Goal: Transaction & Acquisition: Purchase product/service

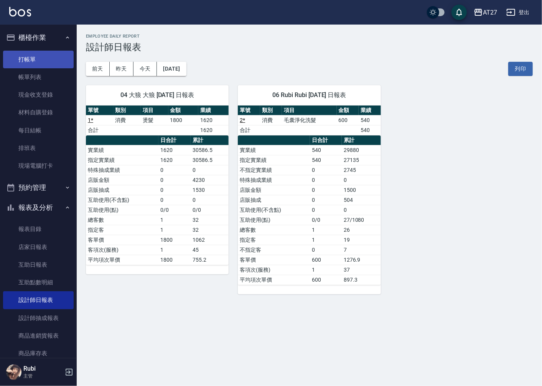
click at [34, 59] on link "打帳單" at bounding box center [38, 60] width 71 height 18
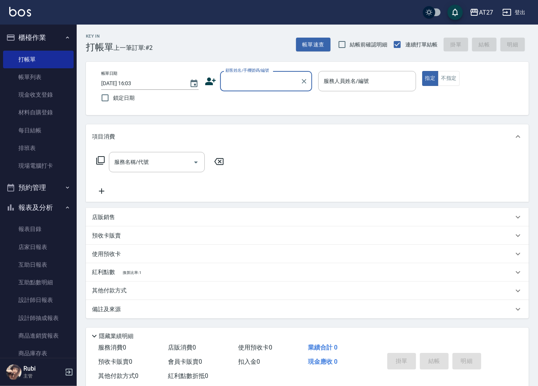
click at [247, 84] on input "顧客姓名/手機號碼/編號" at bounding box center [261, 80] width 74 height 13
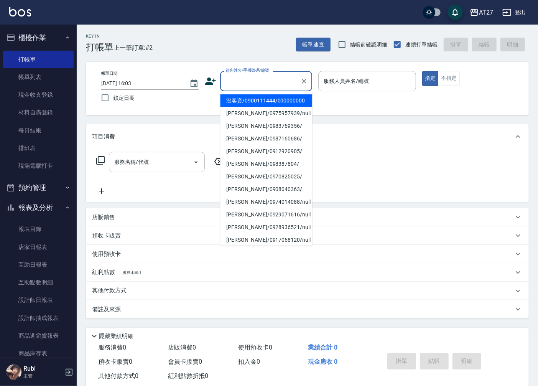
click at [242, 105] on li "沒客資/0900111444/000000000" at bounding box center [266, 100] width 92 height 13
type input "沒客資/0900111444/000000000"
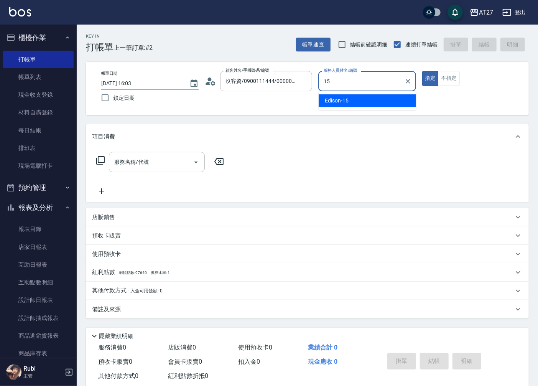
type input "Edison-15"
type button "true"
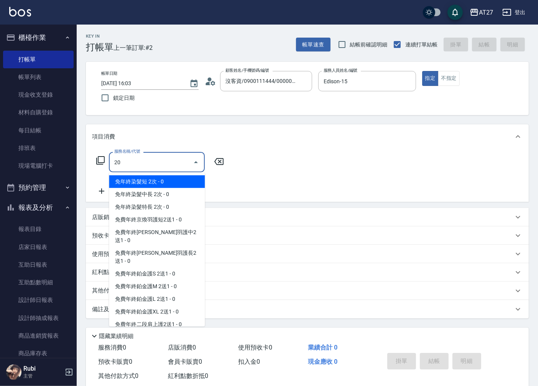
type input "201"
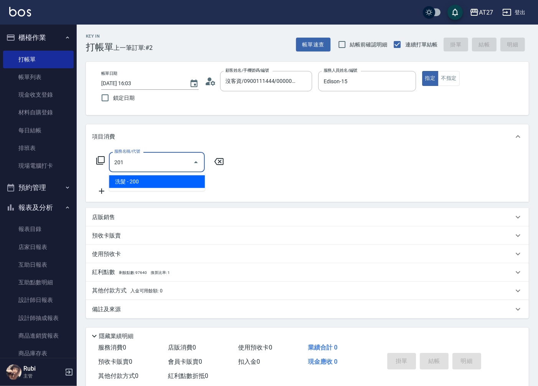
type input "20"
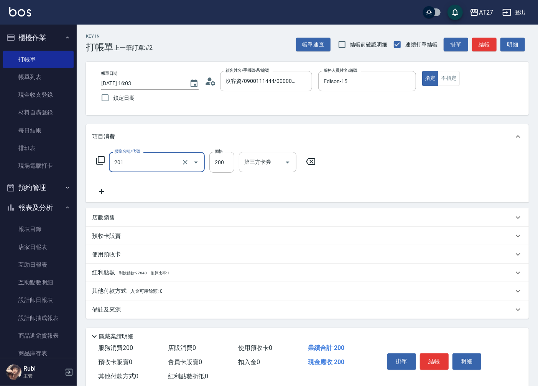
type input "洗髮(201)"
type input "2"
type input "0"
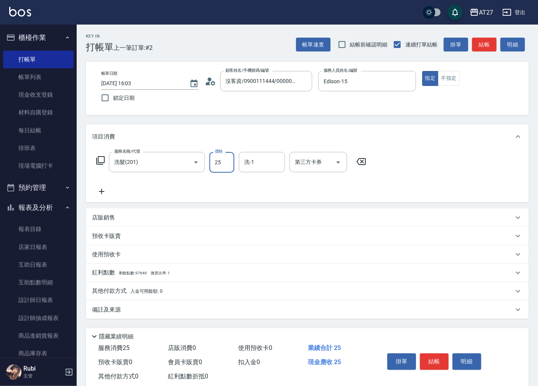
type input "250"
type input "20"
type input "250"
click at [493, 41] on button "結帳" at bounding box center [484, 45] width 25 height 14
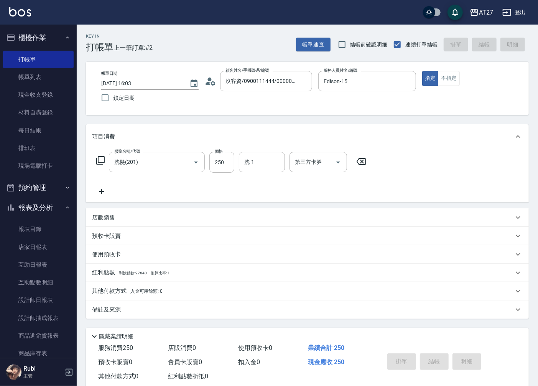
type input "0"
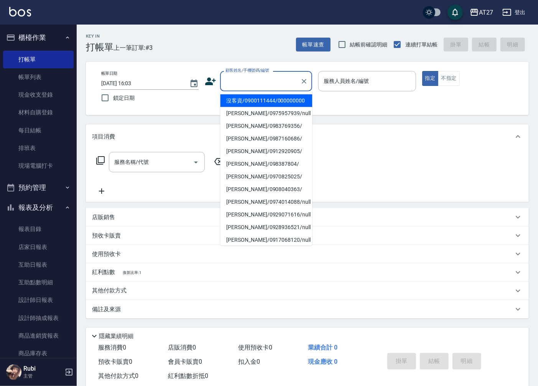
drag, startPoint x: 274, startPoint y: 85, endPoint x: 272, endPoint y: 91, distance: 6.0
click at [274, 83] on input "顧客姓名/手機號碼/編號" at bounding box center [261, 80] width 74 height 13
click at [268, 105] on li "沒客資/0900111444/000000000" at bounding box center [266, 100] width 92 height 13
type input "沒客資/0900111444/000000000"
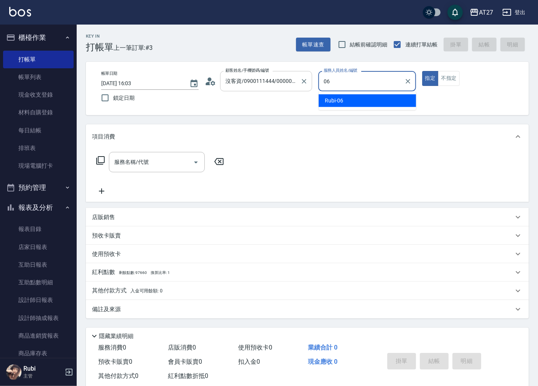
type input "Rubi-06"
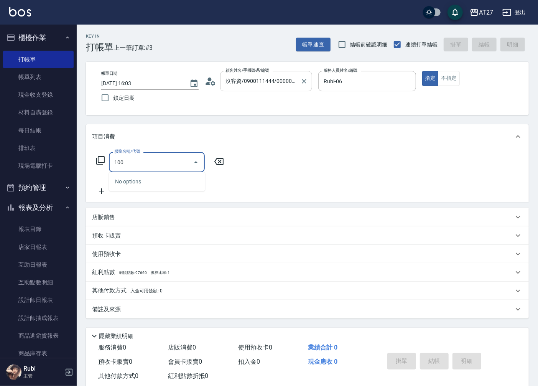
type input "1005"
type input "60"
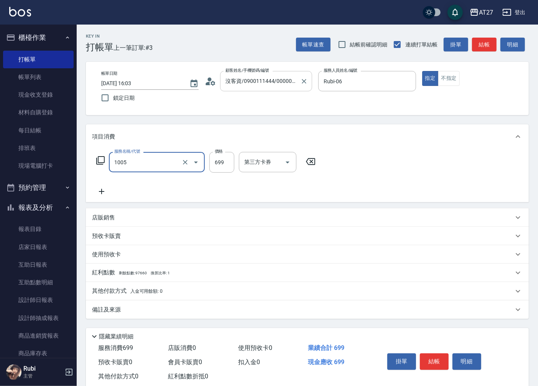
type input "毛囊淨化洗髮(1005)"
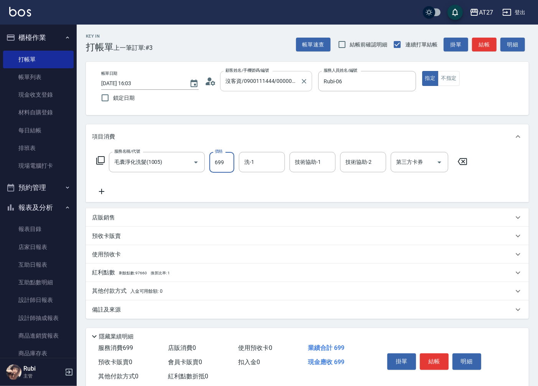
type input "8"
type input "0"
type input "800"
type input "80"
type input "800"
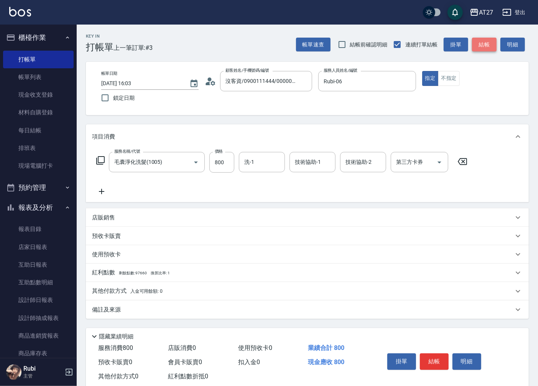
click at [488, 43] on button "結帳" at bounding box center [484, 45] width 25 height 14
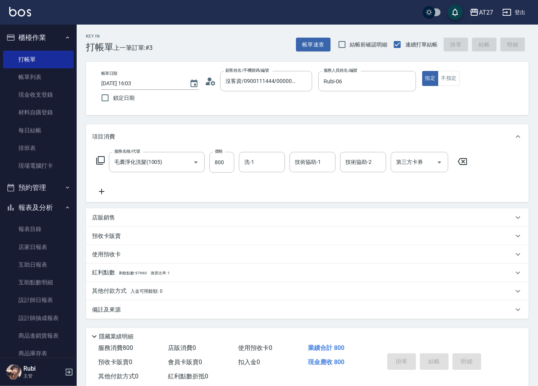
type input "0"
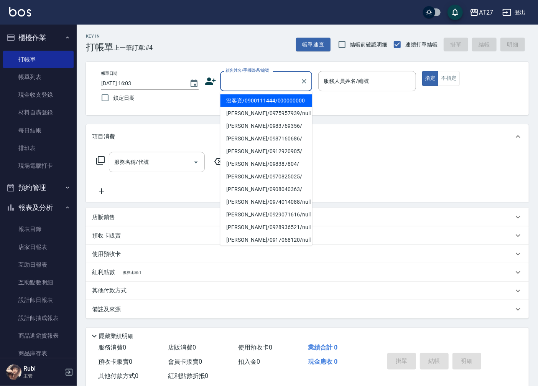
click at [252, 78] on input "顧客姓名/手機號碼/編號" at bounding box center [261, 80] width 74 height 13
click at [242, 106] on li "沒客資/0900111444/000000000" at bounding box center [266, 100] width 92 height 13
type input "沒客資/0900111444/000000000"
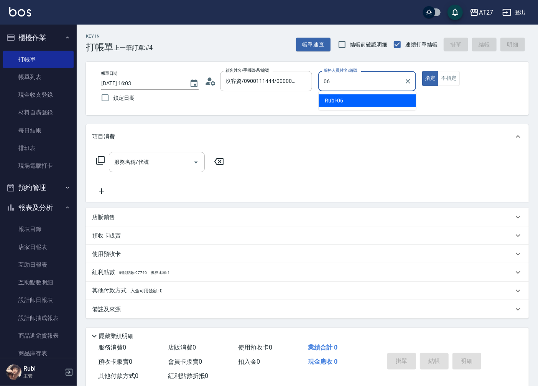
type input "Rubi-06"
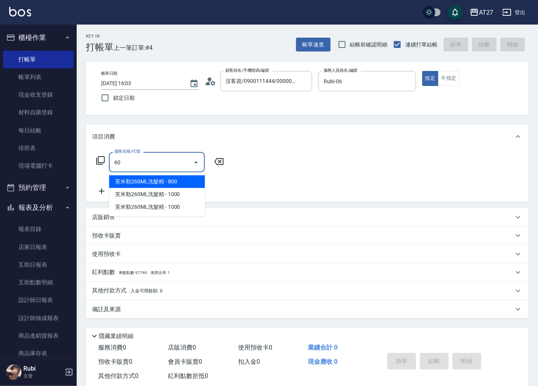
type input "608"
type input "70"
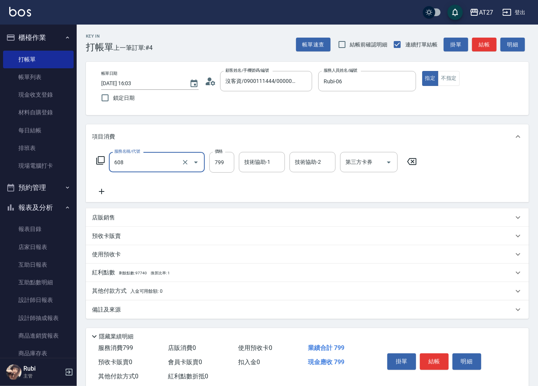
type input "自購二段(608)"
type input "1"
type input "0"
type input "115"
type input "110"
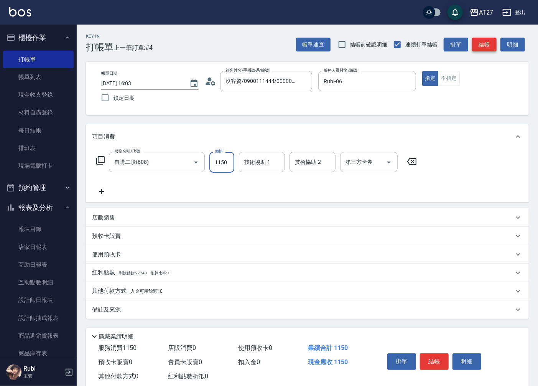
type input "1150"
click at [480, 46] on button "結帳" at bounding box center [484, 45] width 25 height 14
type input "0"
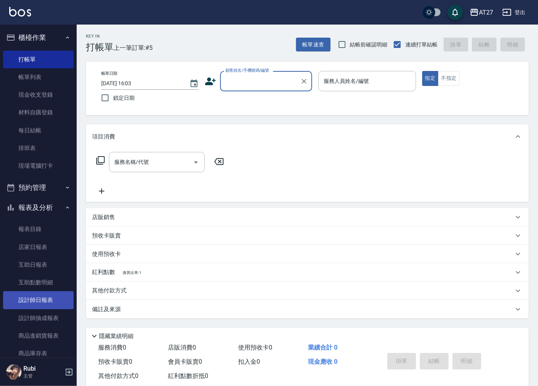
click at [35, 294] on link "設計師日報表" at bounding box center [38, 300] width 71 height 18
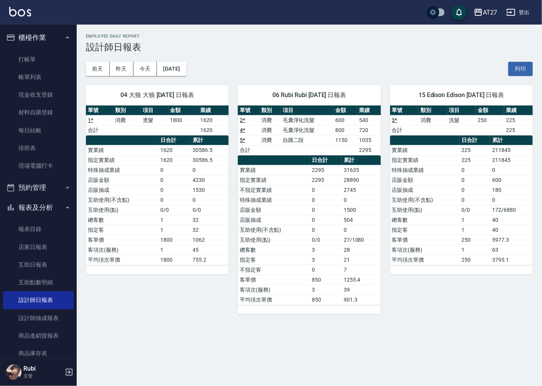
drag, startPoint x: 0, startPoint y: 185, endPoint x: -2, endPoint y: -3, distance: 188.0
click at [0, 0] on html "AT27 登出 櫃檯作業 打帳單 帳單列表 現金收支登錄 材料自購登錄 每日結帳 排班表 現場電腦打卡 預約管理 預約管理 單日預約紀錄 單週預約紀錄 報表及…" at bounding box center [271, 193] width 542 height 386
click at [46, 75] on link "帳單列表" at bounding box center [38, 77] width 71 height 18
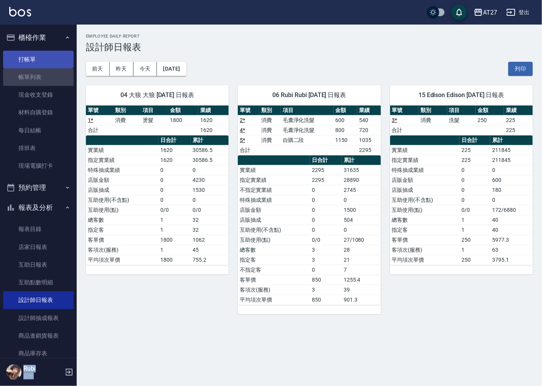
click at [47, 60] on link "打帳單" at bounding box center [38, 60] width 71 height 18
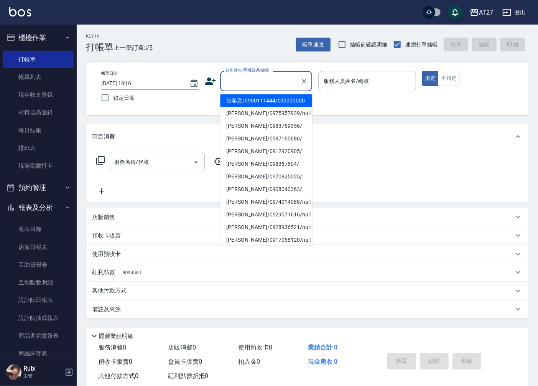
click at [259, 79] on input "顧客姓名/手機號碼/編號" at bounding box center [261, 80] width 74 height 13
click at [251, 103] on li "沒客資/0900111444/000000000" at bounding box center [266, 100] width 92 height 13
type input "沒客資/0900111444/000000000"
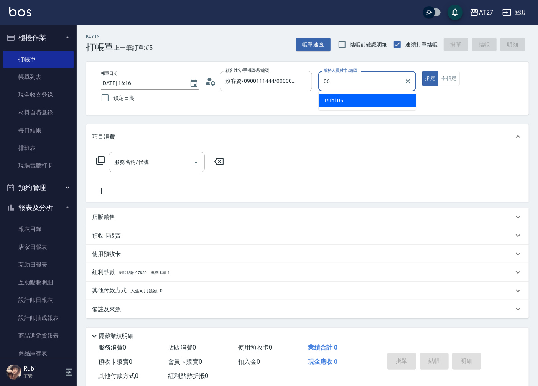
type input "Rubi-06"
type button "true"
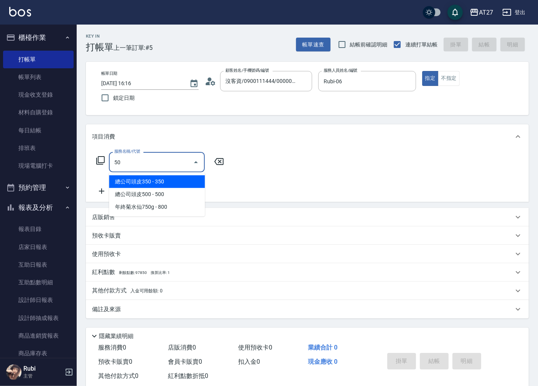
type input "501"
type input "100"
type input "染髮(501)"
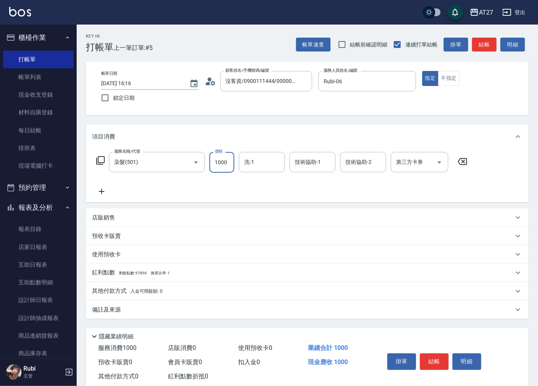
type input "1"
type input "0"
type input "170"
type input "1700"
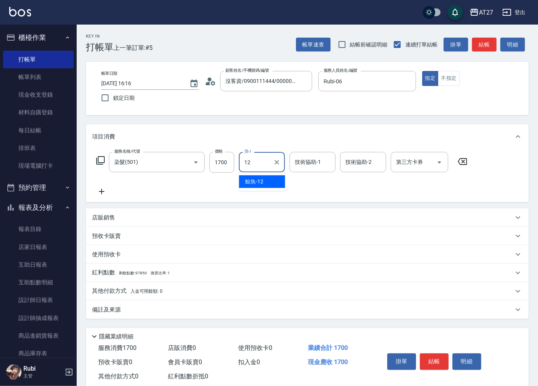
type input "鯨魚-12"
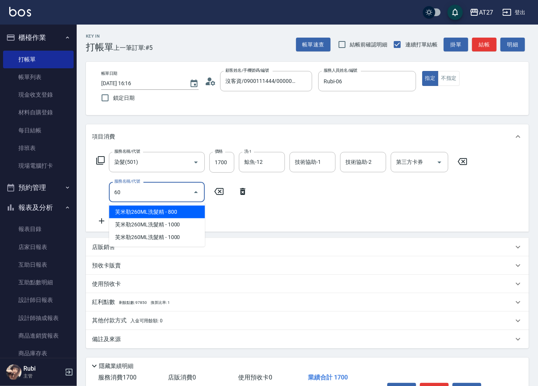
type input "608"
type input "240"
type input "自購二段(608)"
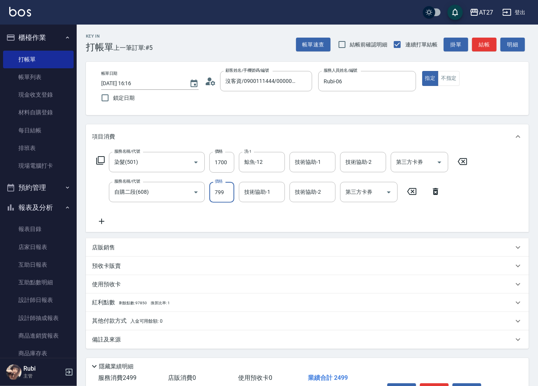
type input "1"
type input "170"
type input "100"
type input "180"
type input "1000"
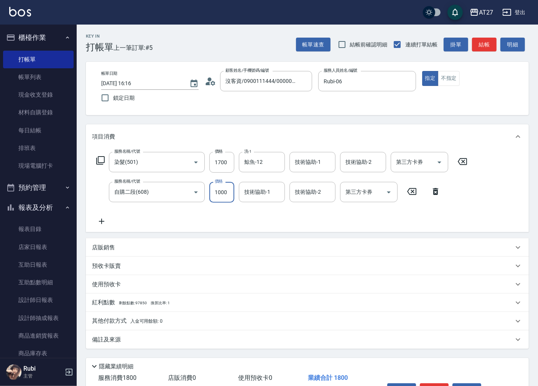
type input "270"
type input "1000"
click at [132, 326] on div "其他付款方式 入金可用餘額: 0" at bounding box center [307, 321] width 443 height 18
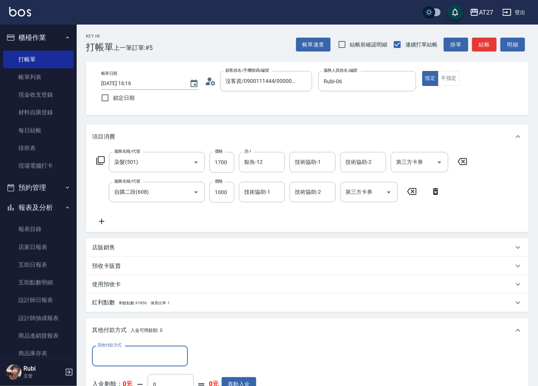
click at [136, 355] on input "其他付款方式" at bounding box center [140, 355] width 89 height 13
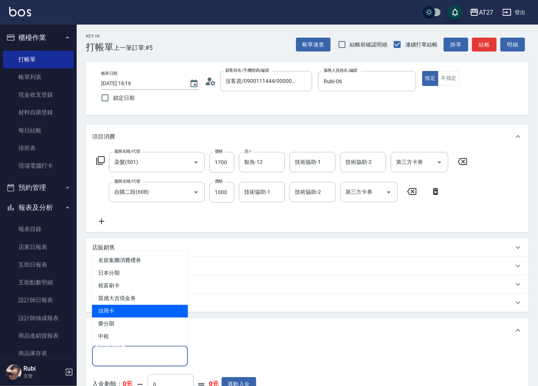
click at [127, 309] on span "信用卡" at bounding box center [140, 311] width 96 height 13
type input "信用卡"
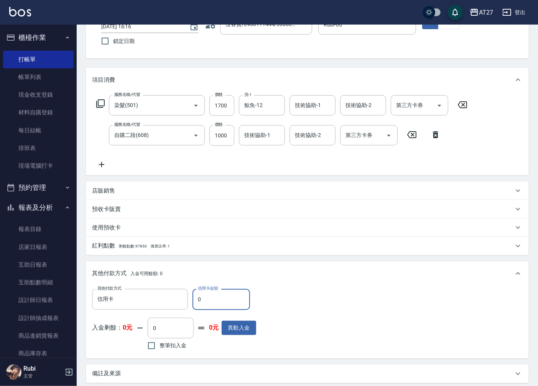
scroll to position [128, 0]
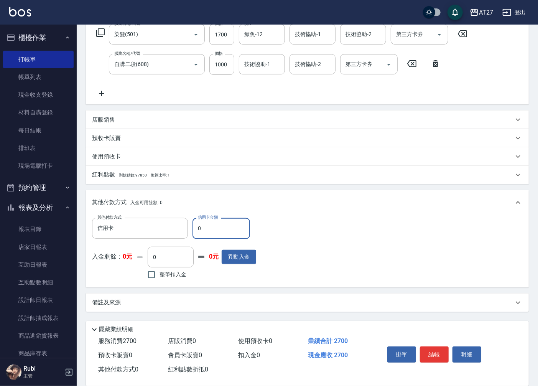
click at [196, 227] on input "0" at bounding box center [222, 228] width 58 height 21
type input "2"
type input "260"
type input "26"
type input "240"
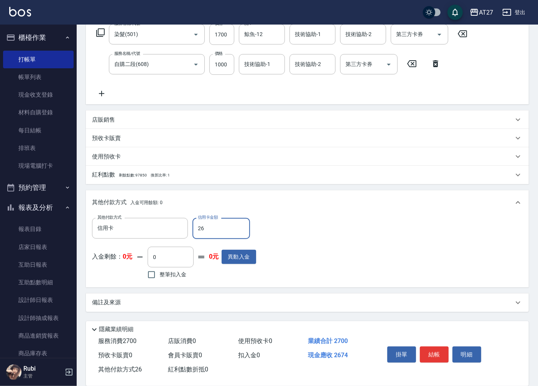
type input "261"
type input "0"
type input "2619"
click at [437, 362] on button "結帳" at bounding box center [434, 354] width 29 height 16
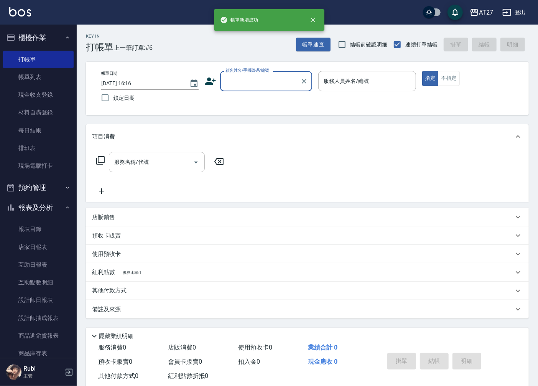
scroll to position [0, 0]
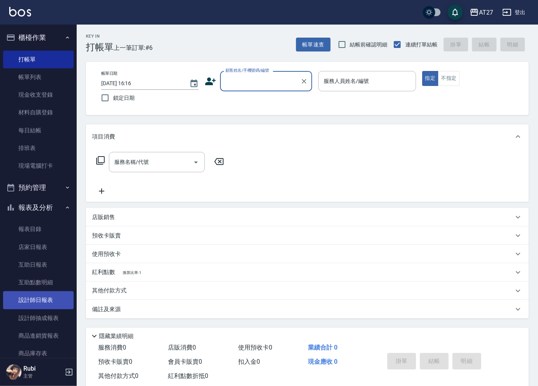
click at [47, 302] on link "設計師日報表" at bounding box center [38, 300] width 71 height 18
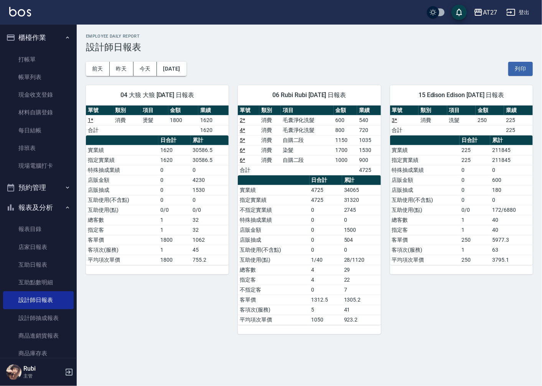
drag, startPoint x: 337, startPoint y: 241, endPoint x: 326, endPoint y: 221, distance: 22.8
click at [326, 221] on tbody "實業績 4725 34065 指定實業績 4725 31320 不指定實業績 0 2745 特殊抽成業績 0 0 店販金額 0 1500 店販抽成 0 504…" at bounding box center [309, 255] width 143 height 140
drag, startPoint x: 326, startPoint y: 221, endPoint x: 313, endPoint y: 219, distance: 13.9
click at [313, 219] on tbody "實業績 4725 34065 指定實業績 4725 31320 不指定實業績 0 2745 特殊抽成業績 0 0 店販金額 0 1500 店販抽成 0 504…" at bounding box center [309, 255] width 143 height 140
drag, startPoint x: 313, startPoint y: 219, endPoint x: 319, endPoint y: 242, distance: 23.8
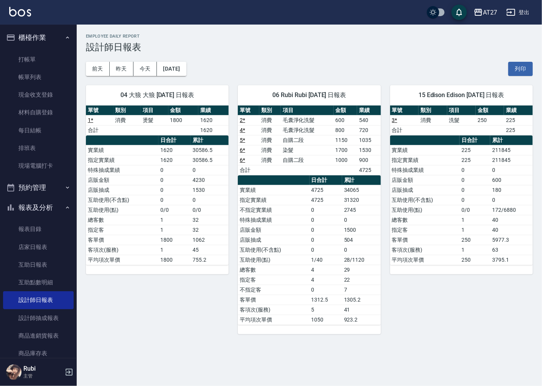
click at [319, 242] on td "0" at bounding box center [326, 240] width 33 height 10
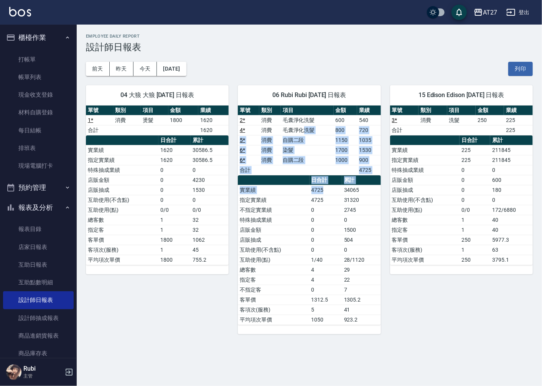
drag, startPoint x: 302, startPoint y: 132, endPoint x: 338, endPoint y: 193, distance: 71.4
click at [338, 193] on div "單號 類別 項目 金額 業績 2 * 消費 毛囊淨化洗髮 600 540 4 * 消費 毛囊淨化洗髮 800 720 5 * 消費 自購二段 1150 103…" at bounding box center [309, 214] width 143 height 219
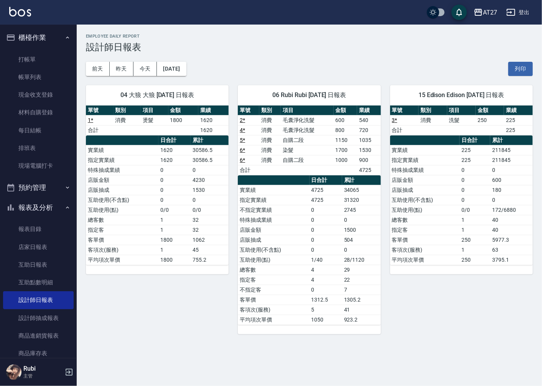
drag, startPoint x: 338, startPoint y: 193, endPoint x: 337, endPoint y: 252, distance: 59.1
click at [337, 252] on td "0" at bounding box center [326, 250] width 33 height 10
drag, startPoint x: 331, startPoint y: 248, endPoint x: 327, endPoint y: 236, distance: 12.0
click at [327, 236] on tbody "實業績 4725 34065 指定實業績 4725 31320 不指定實業績 0 2745 特殊抽成業績 0 0 店販金額 0 1500 店販抽成 0 504…" at bounding box center [309, 255] width 143 height 140
drag, startPoint x: 327, startPoint y: 236, endPoint x: 308, endPoint y: 221, distance: 24.6
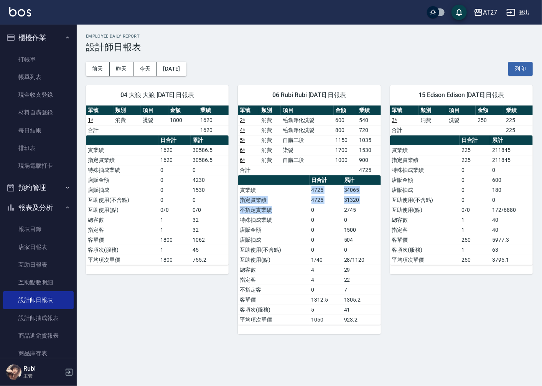
click at [308, 221] on tbody "實業績 4725 34065 指定實業績 4725 31320 不指定實業績 0 2745 特殊抽成業績 0 0 店販金額 0 1500 店販抽成 0 504…" at bounding box center [309, 255] width 143 height 140
drag, startPoint x: 308, startPoint y: 221, endPoint x: 329, endPoint y: 247, distance: 33.0
click at [329, 247] on td "0" at bounding box center [326, 250] width 33 height 10
drag, startPoint x: 327, startPoint y: 243, endPoint x: 325, endPoint y: 235, distance: 8.4
click at [325, 235] on tbody "實業績 4725 34065 指定實業績 4725 31320 不指定實業績 0 2745 特殊抽成業績 0 0 店販金額 0 1500 店販抽成 0 504…" at bounding box center [309, 255] width 143 height 140
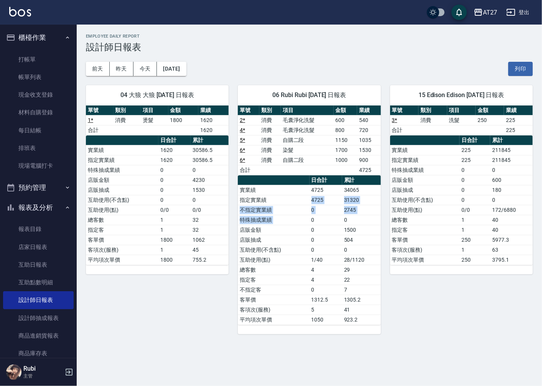
drag, startPoint x: 325, startPoint y: 235, endPoint x: 317, endPoint y: 231, distance: 8.8
click at [317, 231] on tbody "實業績 4725 34065 指定實業績 4725 31320 不指定實業績 0 2745 特殊抽成業績 0 0 店販金額 0 1500 店販抽成 0 504…" at bounding box center [309, 255] width 143 height 140
drag, startPoint x: 317, startPoint y: 231, endPoint x: 325, endPoint y: 248, distance: 19.1
click at [325, 248] on td "0" at bounding box center [326, 250] width 33 height 10
drag, startPoint x: 321, startPoint y: 235, endPoint x: 317, endPoint y: 224, distance: 11.0
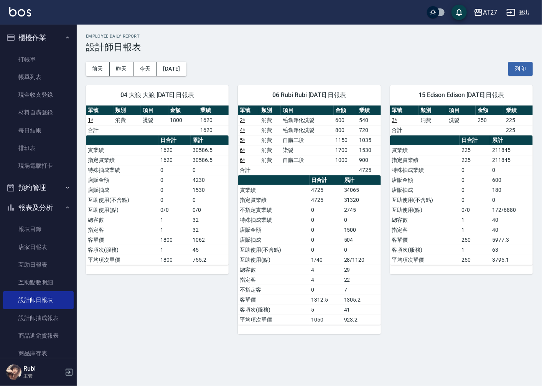
click at [317, 224] on tbody "實業績 4725 34065 指定實業績 4725 31320 不指定實業績 0 2745 特殊抽成業績 0 0 店販金額 0 1500 店販抽成 0 504…" at bounding box center [309, 255] width 143 height 140
drag, startPoint x: 317, startPoint y: 224, endPoint x: 308, endPoint y: 231, distance: 11.6
click at [308, 231] on tbody "實業績 4725 34065 指定實業績 4725 31320 不指定實業績 0 2745 特殊抽成業績 0 0 店販金額 0 1500 店販抽成 0 504…" at bounding box center [309, 255] width 143 height 140
drag, startPoint x: 308, startPoint y: 231, endPoint x: 309, endPoint y: 235, distance: 4.5
click at [309, 235] on td "店販抽成" at bounding box center [273, 240] width 71 height 10
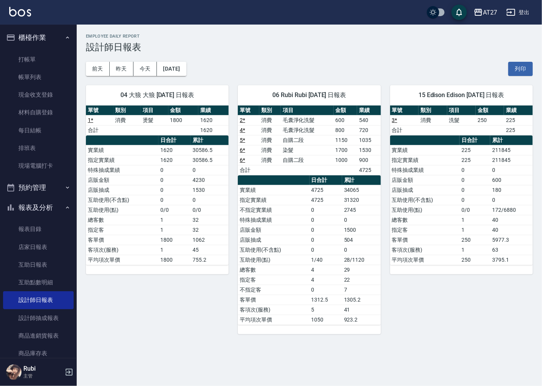
click at [308, 231] on td "店販金額" at bounding box center [273, 230] width 71 height 10
drag, startPoint x: 290, startPoint y: 209, endPoint x: 295, endPoint y: 223, distance: 15.2
click at [295, 223] on tbody "實業績 4725 34065 指定實業績 4725 31320 不指定實業績 0 2745 特殊抽成業績 0 0 店販金額 0 1500 店販抽成 0 504…" at bounding box center [309, 255] width 143 height 140
drag, startPoint x: 295, startPoint y: 223, endPoint x: 299, endPoint y: 242, distance: 19.6
click at [299, 242] on td "店販抽成" at bounding box center [273, 240] width 71 height 10
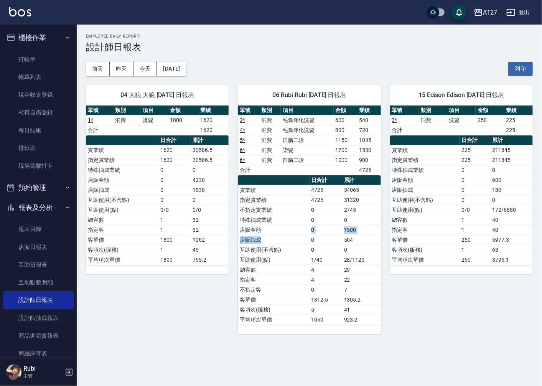
drag, startPoint x: 298, startPoint y: 240, endPoint x: 296, endPoint y: 227, distance: 12.9
click at [296, 227] on tbody "實業績 4725 34065 指定實業績 4725 31320 不指定實業績 0 2745 特殊抽成業績 0 0 店販金額 0 1500 店販抽成 0 504…" at bounding box center [309, 255] width 143 height 140
click at [298, 226] on tbody "實業績 4725 34065 指定實業績 4725 31320 不指定實業績 0 2745 特殊抽成業績 0 0 店販金額 0 1500 店販抽成 0 504…" at bounding box center [309, 255] width 143 height 140
drag, startPoint x: 298, startPoint y: 226, endPoint x: 300, endPoint y: 235, distance: 9.4
click at [300, 235] on td "店販金額" at bounding box center [273, 230] width 71 height 10
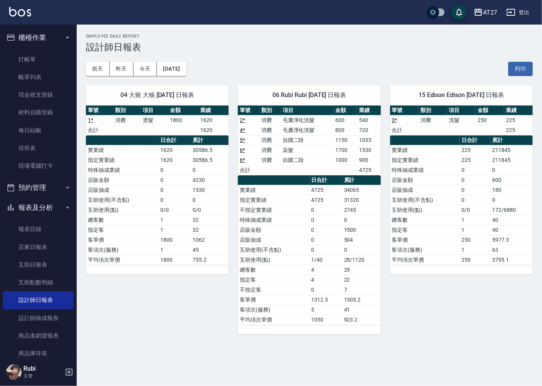
drag, startPoint x: 300, startPoint y: 235, endPoint x: 288, endPoint y: 221, distance: 18.5
click at [288, 221] on tbody "實業績 4725 34065 指定實業績 4725 31320 不指定實業績 0 2745 特殊抽成業績 0 0 店販金額 0 1500 店販抽成 0 504…" at bounding box center [309, 255] width 143 height 140
click at [298, 239] on td "店販抽成" at bounding box center [273, 240] width 71 height 10
drag, startPoint x: 295, startPoint y: 246, endPoint x: 292, endPoint y: 226, distance: 19.4
click at [292, 226] on tbody "實業績 4725 34065 指定實業績 4725 31320 不指定實業績 0 2745 特殊抽成業績 0 0 店販金額 0 1500 店販抽成 0 504…" at bounding box center [309, 255] width 143 height 140
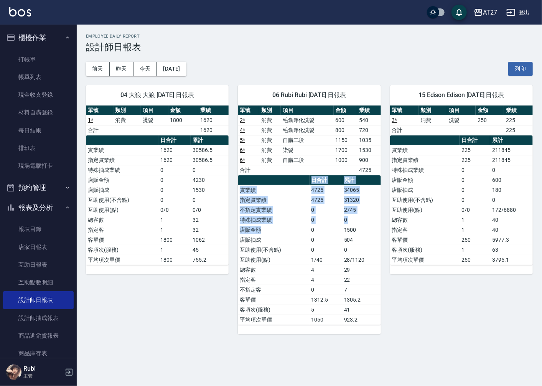
drag, startPoint x: 292, startPoint y: 226, endPoint x: 294, endPoint y: 256, distance: 29.6
click at [294, 256] on table "日合計 累計 實業績 4725 34065 指定實業績 4725 31320 不指定實業績 0 2745 特殊抽成業績 0 0 店販金額 0 1500 店販抽…" at bounding box center [309, 250] width 143 height 150
drag, startPoint x: 294, startPoint y: 256, endPoint x: 293, endPoint y: 264, distance: 7.7
click at [293, 264] on td "互助使用(點)" at bounding box center [273, 260] width 71 height 10
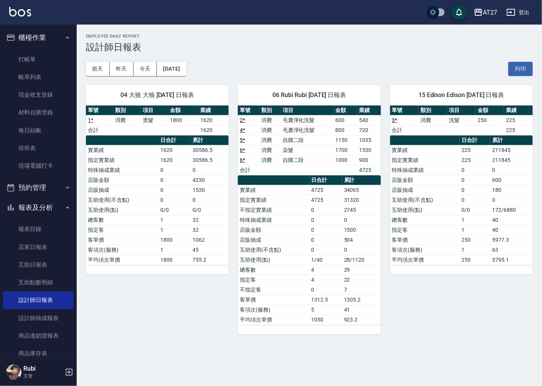
drag, startPoint x: 293, startPoint y: 264, endPoint x: 294, endPoint y: 248, distance: 15.4
click at [294, 248] on tbody "實業績 4725 34065 指定實業績 4725 31320 不指定實業績 0 2745 特殊抽成業績 0 0 店販金額 0 1500 店販抽成 0 504…" at bounding box center [309, 255] width 143 height 140
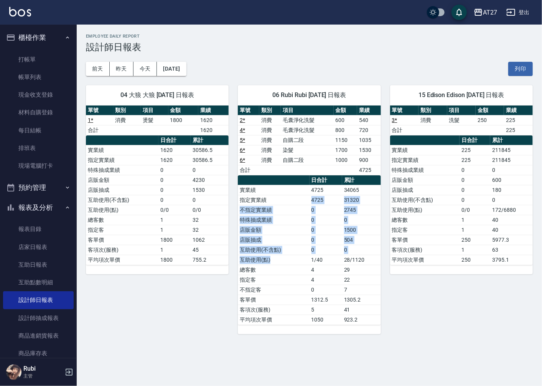
drag, startPoint x: 294, startPoint y: 248, endPoint x: 296, endPoint y: 268, distance: 19.7
click at [296, 268] on tbody "實業績 4725 34065 指定實業績 4725 31320 不指定實業績 0 2745 特殊抽成業績 0 0 店販金額 0 1500 店販抽成 0 504…" at bounding box center [309, 255] width 143 height 140
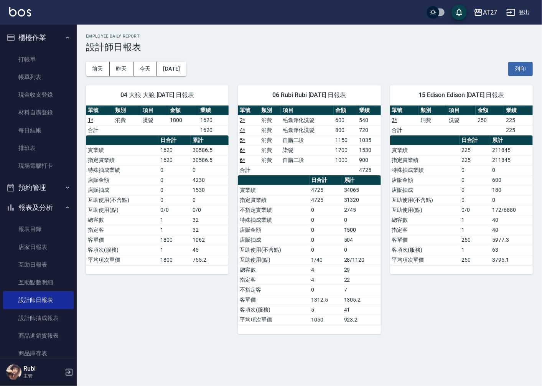
drag, startPoint x: 296, startPoint y: 268, endPoint x: 292, endPoint y: 278, distance: 11.0
click at [292, 278] on td "指定客" at bounding box center [273, 280] width 71 height 10
click at [47, 63] on link "打帳單" at bounding box center [38, 60] width 71 height 18
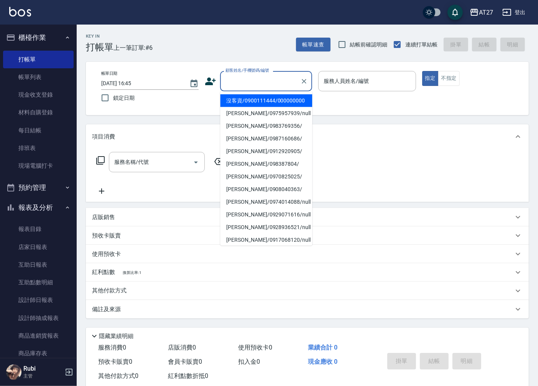
click at [252, 86] on input "顧客姓名/手機號碼/編號" at bounding box center [261, 80] width 74 height 13
click at [256, 97] on li "沒客資/0900111444/000000000" at bounding box center [266, 100] width 92 height 13
type input "沒客資/0900111444/000000000"
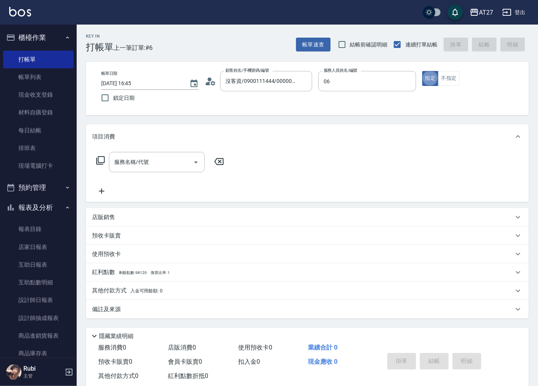
type input "Rubi-06"
type button "true"
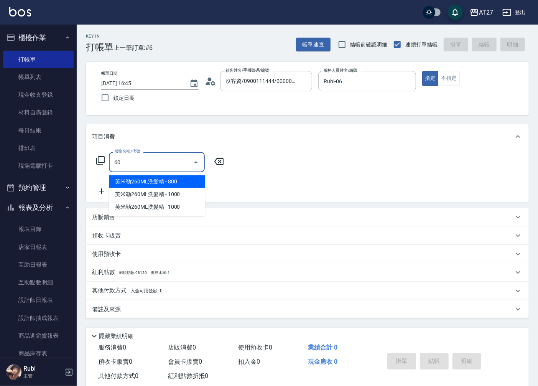
type input "601"
type input "30"
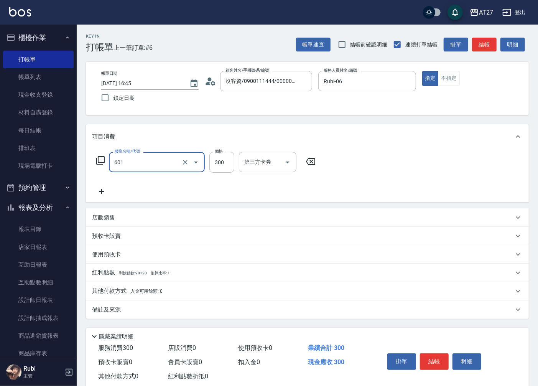
type input "自備護髮(601)"
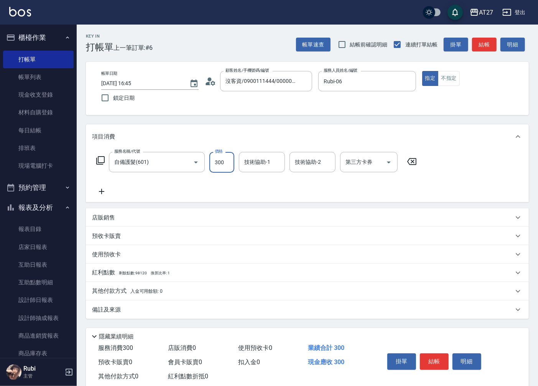
type input "6"
type input "0"
type input "60"
type input "600"
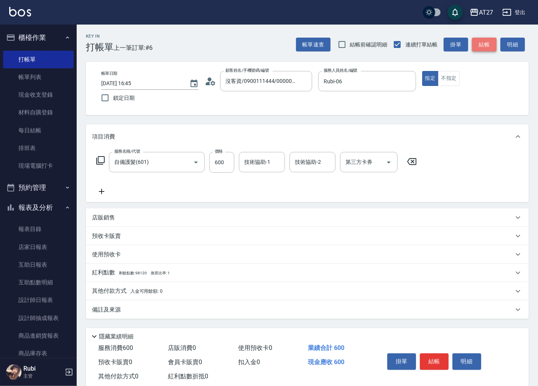
click at [482, 42] on button "結帳" at bounding box center [484, 45] width 25 height 14
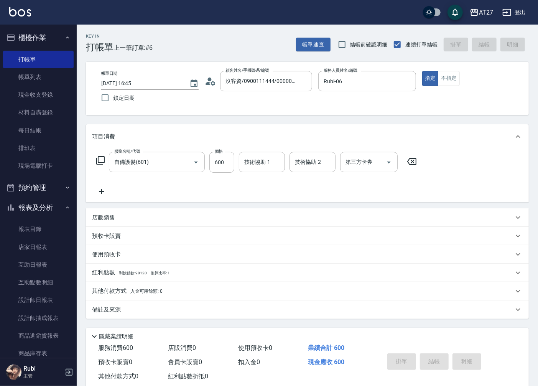
type input "[DATE] 16:46"
type input "0"
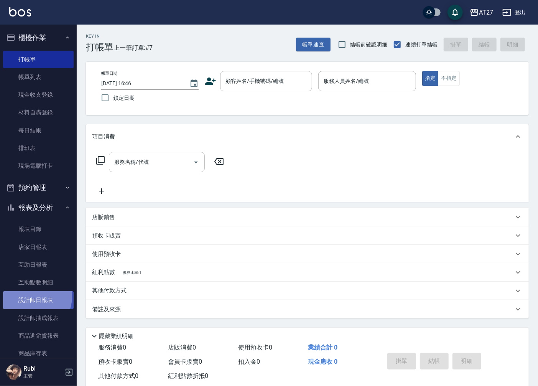
click at [30, 297] on link "設計師日報表" at bounding box center [38, 300] width 71 height 18
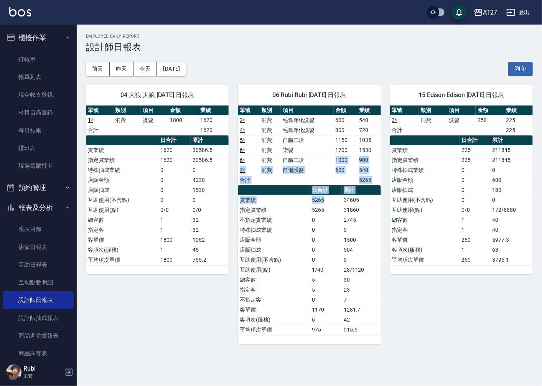
drag, startPoint x: 312, startPoint y: 160, endPoint x: 329, endPoint y: 223, distance: 65.0
click at [329, 223] on div "單號 類別 項目 金額 業績 2 * 消費 毛囊淨化洗髮 600 540 4 * 消費 毛囊淨化洗髮 800 720 5 * 消費 自購二段 1150 103…" at bounding box center [309, 219] width 143 height 229
drag, startPoint x: 329, startPoint y: 223, endPoint x: 329, endPoint y: 260, distance: 36.4
click at [329, 262] on td "0" at bounding box center [326, 260] width 32 height 10
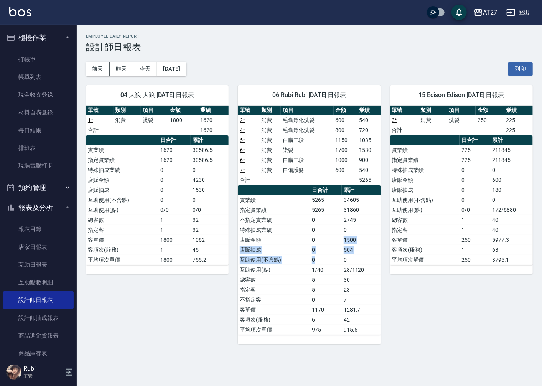
drag, startPoint x: 327, startPoint y: 250, endPoint x: 325, endPoint y: 239, distance: 10.9
click at [325, 239] on tbody "實業績 5265 34605 指定實業績 5265 31860 不指定實業績 0 2745 特殊抽成業績 0 0 店販金額 0 1500 店販抽成 0 504…" at bounding box center [309, 265] width 143 height 140
drag, startPoint x: 325, startPoint y: 239, endPoint x: 323, endPoint y: 224, distance: 15.2
click at [323, 224] on table "日合計 累計 實業績 5265 34605 指定實業績 5265 31860 不指定實業績 0 2745 特殊抽成業績 0 0 店販金額 0 1500 店販抽…" at bounding box center [309, 260] width 143 height 150
drag, startPoint x: 323, startPoint y: 224, endPoint x: 327, endPoint y: 235, distance: 11.5
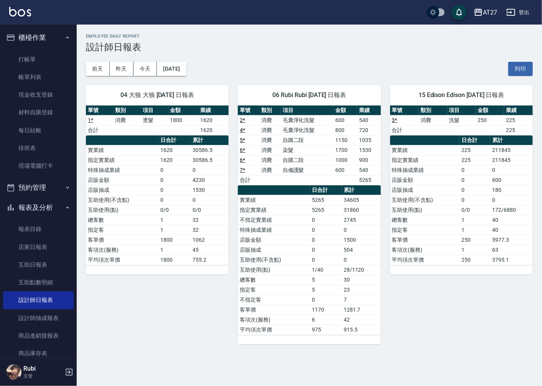
click at [327, 235] on td "0" at bounding box center [326, 230] width 32 height 10
click at [29, 77] on link "帳單列表" at bounding box center [38, 77] width 71 height 18
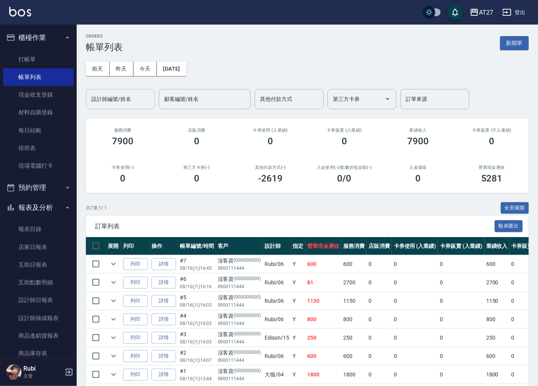
click at [125, 91] on div "設計師編號/姓名" at bounding box center [120, 99] width 69 height 20
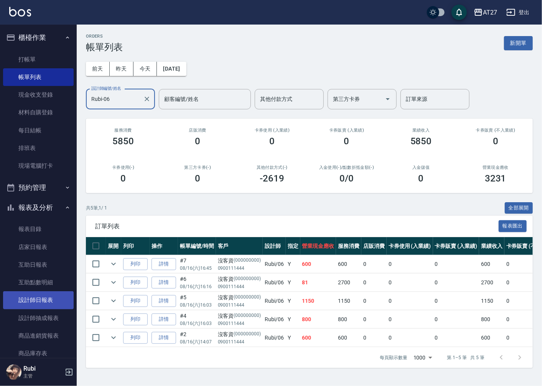
type input "Rubi-06"
click at [45, 297] on link "設計師日報表" at bounding box center [38, 300] width 71 height 18
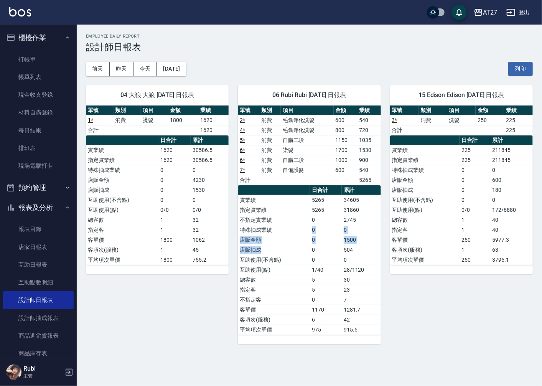
click at [290, 227] on tbody "實業績 5265 34605 指定實業績 5265 31860 不指定實業績 0 2745 特殊抽成業績 0 0 店販金額 0 1500 店販抽成 0 504…" at bounding box center [309, 265] width 143 height 140
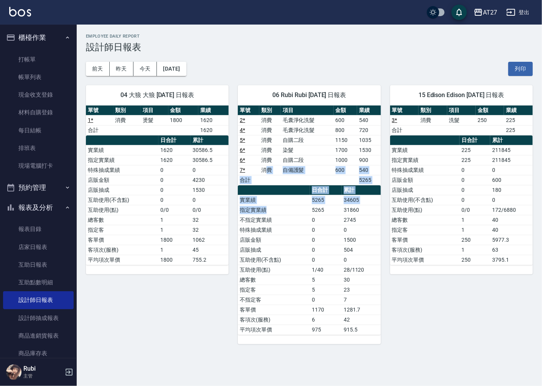
click at [291, 226] on div "單號 類別 項目 金額 業績 2 * 消費 毛囊淨化洗髮 600 540 4 * 消費 毛囊淨化洗髮 800 720 5 * 消費 自購二段 1150 103…" at bounding box center [309, 219] width 143 height 229
drag, startPoint x: 291, startPoint y: 226, endPoint x: 300, endPoint y: 260, distance: 34.9
click at [302, 262] on td "互助使用(不含點)" at bounding box center [274, 260] width 72 height 10
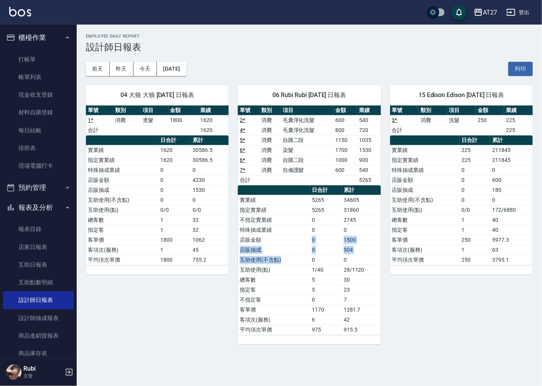
drag, startPoint x: 295, startPoint y: 247, endPoint x: 292, endPoint y: 235, distance: 12.7
click at [292, 235] on tbody "實業績 5265 34605 指定實業績 5265 31860 不指定實業績 0 2745 特殊抽成業績 0 0 店販金額 0 1500 店販抽成 0 504…" at bounding box center [309, 265] width 143 height 140
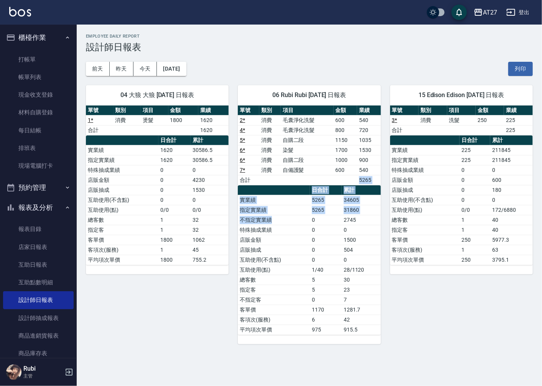
drag, startPoint x: 292, startPoint y: 235, endPoint x: 297, endPoint y: 254, distance: 19.2
click at [298, 235] on div "單號 類別 項目 金額 業績 2 * 消費 毛囊淨化洗髮 600 540 4 * 消費 毛囊淨化洗髮 800 720 5 * 消費 自購二段 1150 103…" at bounding box center [309, 219] width 143 height 229
click at [297, 254] on td "店販抽成" at bounding box center [274, 250] width 72 height 10
drag, startPoint x: 297, startPoint y: 254, endPoint x: 288, endPoint y: 233, distance: 22.5
click at [288, 233] on tbody "實業績 5265 34605 指定實業績 5265 31860 不指定實業績 0 2745 特殊抽成業績 0 0 店販金額 0 1500 店販抽成 0 504…" at bounding box center [309, 265] width 143 height 140
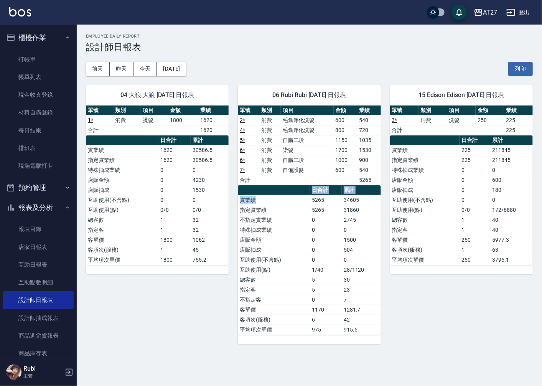
drag, startPoint x: 288, startPoint y: 233, endPoint x: 287, endPoint y: 219, distance: 13.9
click at [287, 219] on table "日合計 累計 實業績 5265 34605 指定實業績 5265 31860 不指定實業績 0 2745 特殊抽成業績 0 0 店販金額 0 1500 店販抽…" at bounding box center [309, 260] width 143 height 150
drag, startPoint x: 287, startPoint y: 219, endPoint x: 292, endPoint y: 231, distance: 13.1
click at [292, 232] on td "特殊抽成業績" at bounding box center [274, 230] width 72 height 10
click at [243, 140] on link "5 *" at bounding box center [242, 140] width 5 height 6
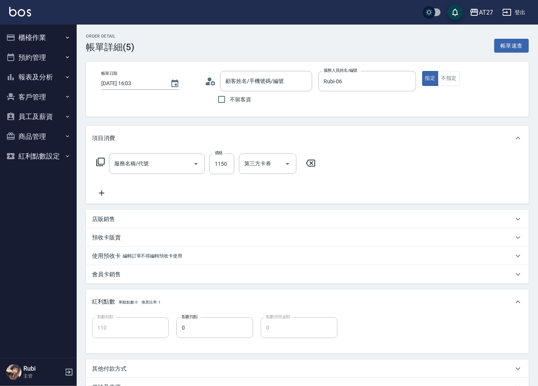
type input "[DATE] 16:03"
type input "Rubi-06"
type input "110"
type input "自購二段(608)"
type input "沒客資/0900111444/000000000"
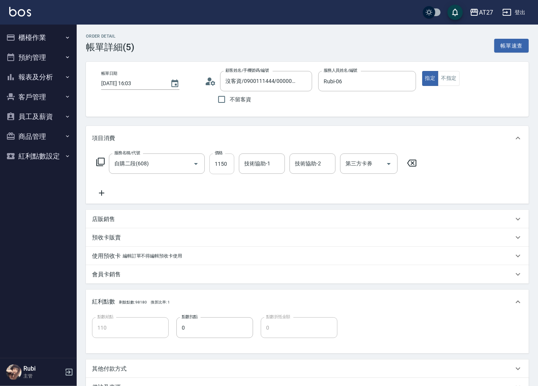
click at [223, 166] on input "1150" at bounding box center [221, 163] width 25 height 21
type input "1"
type input "0"
type input "120"
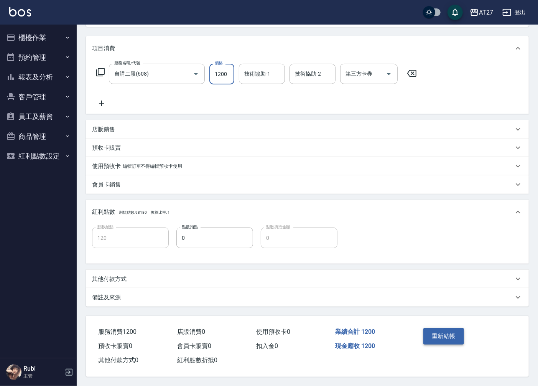
scroll to position [92, 0]
type input "1200"
click at [431, 335] on button "重新結帳" at bounding box center [444, 336] width 41 height 16
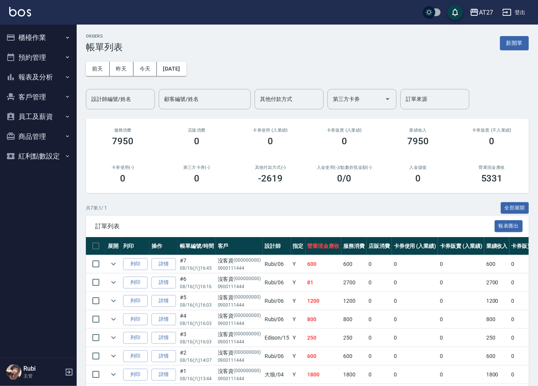
click at [53, 71] on button "報表及分析" at bounding box center [38, 77] width 71 height 20
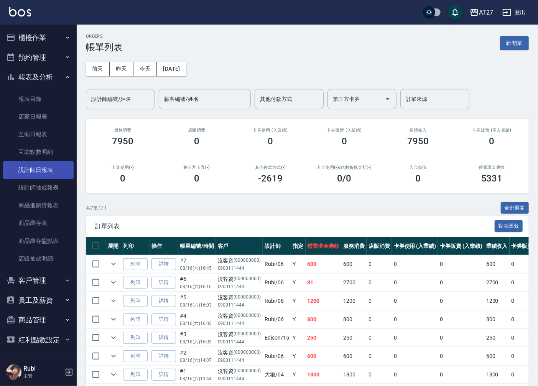
click at [41, 173] on link "設計師日報表" at bounding box center [38, 170] width 71 height 18
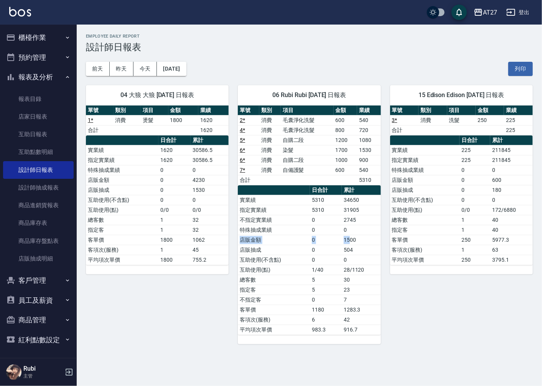
drag, startPoint x: 350, startPoint y: 241, endPoint x: 350, endPoint y: 228, distance: 12.7
click at [350, 228] on tbody "實業績 5310 34650 指定實業績 5310 31905 不指定實業績 0 2745 特殊抽成業績 0 0 店販金額 0 1500 店販抽成 0 504…" at bounding box center [309, 265] width 143 height 140
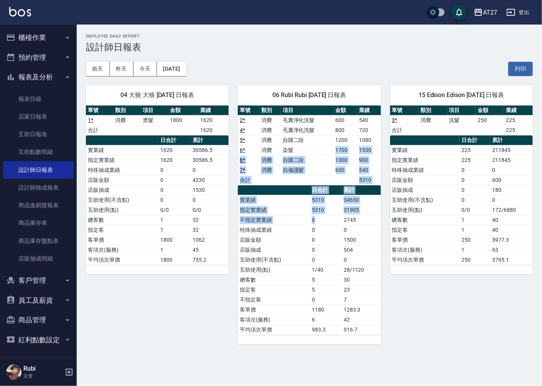
drag, startPoint x: 350, startPoint y: 228, endPoint x: 335, endPoint y: 227, distance: 15.8
click at [335, 227] on div "單號 類別 項目 金額 業績 2 * 消費 毛囊淨化洗髮 600 540 4 * 消費 毛囊淨化洗髮 800 720 5 * 消費 自購二段 1200 108…" at bounding box center [309, 219] width 143 height 229
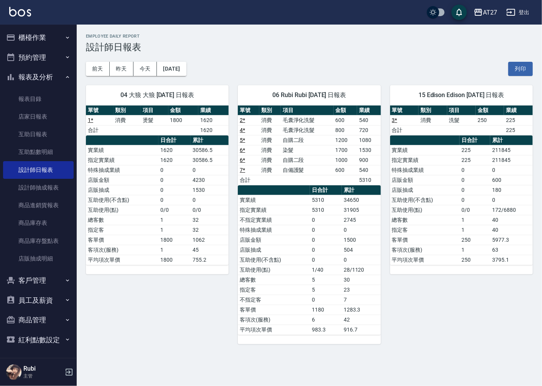
drag, startPoint x: 335, startPoint y: 227, endPoint x: 333, endPoint y: 267, distance: 40.7
click at [335, 271] on td "1/40" at bounding box center [326, 270] width 32 height 10
drag, startPoint x: 328, startPoint y: 259, endPoint x: 312, endPoint y: 227, distance: 35.2
click at [312, 227] on tbody "實業績 5310 34650 指定實業績 5310 31905 不指定實業績 0 2745 特殊抽成業績 0 0 店販金額 0 1500 店販抽成 0 504…" at bounding box center [309, 265] width 143 height 140
drag, startPoint x: 312, startPoint y: 227, endPoint x: 309, endPoint y: 212, distance: 15.4
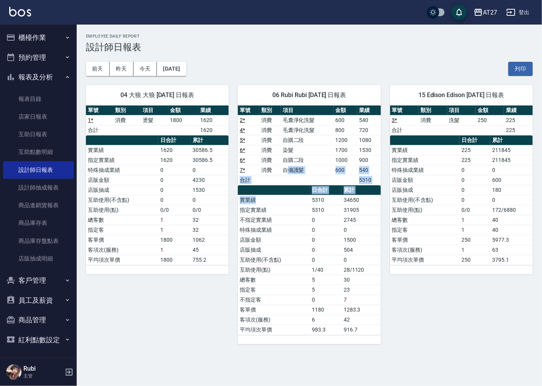
click at [309, 212] on div "單號 類別 項目 金額 業績 2 * 消費 毛囊淨化洗髮 600 540 4 * 消費 毛囊淨化洗髮 800 720 5 * 消費 自購二段 1200 108…" at bounding box center [309, 219] width 143 height 229
drag, startPoint x: 309, startPoint y: 212, endPoint x: 313, endPoint y: 256, distance: 44.3
click at [313, 256] on td "0" at bounding box center [326, 260] width 32 height 10
drag, startPoint x: 313, startPoint y: 256, endPoint x: 295, endPoint y: 209, distance: 50.3
click at [301, 218] on tbody "實業績 5310 34650 指定實業績 5310 31905 不指定實業績 0 2745 特殊抽成業績 0 0 店販金額 0 1500 店販抽成 0 504…" at bounding box center [309, 265] width 143 height 140
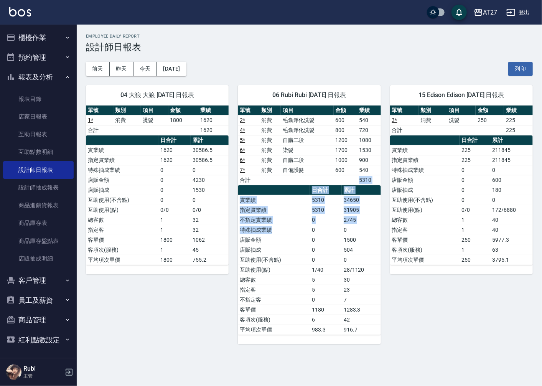
drag, startPoint x: 295, startPoint y: 209, endPoint x: 298, endPoint y: 236, distance: 26.6
click at [298, 236] on div "單號 類別 項目 金額 業績 2 * 消費 毛囊淨化洗髮 600 540 4 * 消費 毛囊淨化洗髮 800 720 5 * 消費 自購二段 1200 108…" at bounding box center [309, 219] width 143 height 229
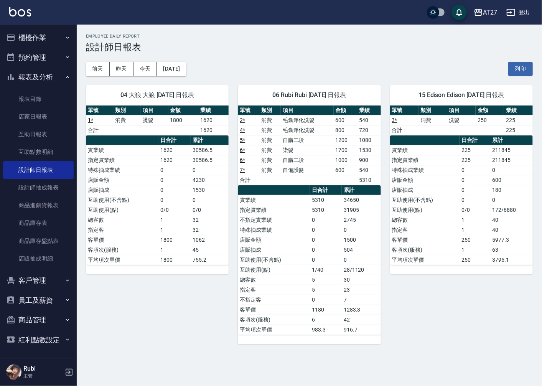
drag, startPoint x: 298, startPoint y: 236, endPoint x: 327, endPoint y: 260, distance: 38.2
click at [330, 265] on td "1/40" at bounding box center [326, 270] width 32 height 10
drag, startPoint x: 326, startPoint y: 251, endPoint x: 315, endPoint y: 225, distance: 28.0
click at [315, 225] on tbody "實業績 5310 34650 指定實業績 5310 31905 不指定實業績 0 2745 特殊抽成業績 0 0 店販金額 0 1500 店販抽成 0 504…" at bounding box center [309, 265] width 143 height 140
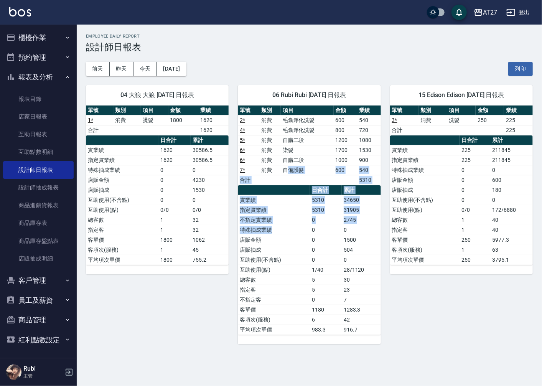
drag, startPoint x: 315, startPoint y: 225, endPoint x: 313, endPoint y: 237, distance: 11.6
click at [313, 237] on div "單號 類別 項目 金額 業績 2 * 消費 毛囊淨化洗髮 600 540 4 * 消費 毛囊淨化洗髮 800 720 5 * 消費 自購二段 1200 108…" at bounding box center [309, 219] width 143 height 229
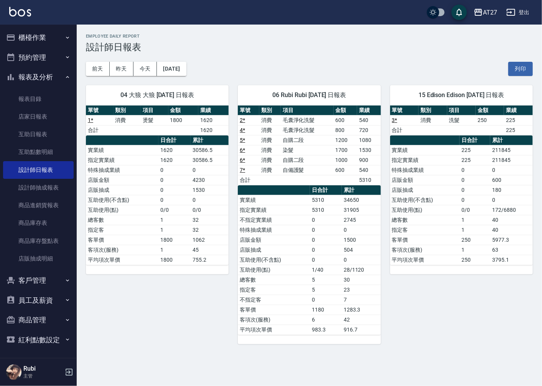
drag, startPoint x: 313, startPoint y: 237, endPoint x: 328, endPoint y: 261, distance: 28.6
click at [328, 261] on tbody "實業績 5310 34650 指定實業績 5310 31905 不指定實業績 0 2745 特殊抽成業績 0 0 店販金額 0 1500 店販抽成 0 504…" at bounding box center [309, 265] width 143 height 140
drag, startPoint x: 328, startPoint y: 261, endPoint x: 316, endPoint y: 227, distance: 36.3
click at [316, 227] on tbody "實業績 5310 34650 指定實業績 5310 31905 不指定實業績 0 2745 特殊抽成業績 0 0 店販金額 0 1500 店販抽成 0 504…" at bounding box center [309, 265] width 143 height 140
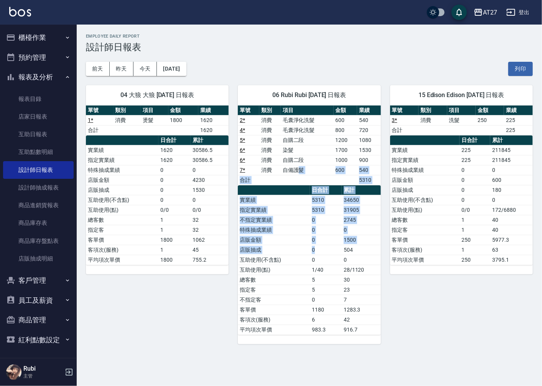
drag, startPoint x: 316, startPoint y: 227, endPoint x: 326, endPoint y: 256, distance: 31.2
click at [326, 256] on div "單號 類別 項目 金額 業績 2 * 消費 毛囊淨化洗髮 600 540 4 * 消費 毛囊淨化洗髮 800 720 5 * 消費 自購二段 1200 108…" at bounding box center [309, 219] width 143 height 229
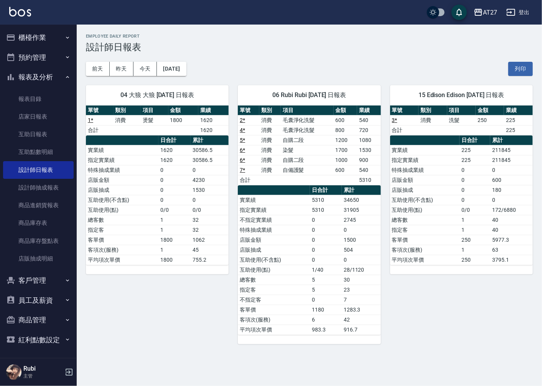
drag, startPoint x: 326, startPoint y: 256, endPoint x: 328, endPoint y: 267, distance: 11.2
click at [328, 267] on td "1/40" at bounding box center [326, 270] width 32 height 10
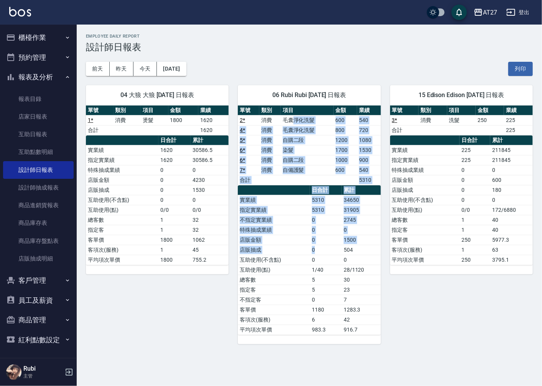
drag, startPoint x: 296, startPoint y: 125, endPoint x: 335, endPoint y: 263, distance: 143.9
click at [335, 263] on div "單號 類別 項目 金額 業績 2 * 消費 毛囊淨化洗髮 600 540 4 * 消費 毛囊淨化洗髮 800 720 5 * 消費 自購二段 1200 108…" at bounding box center [309, 219] width 143 height 229
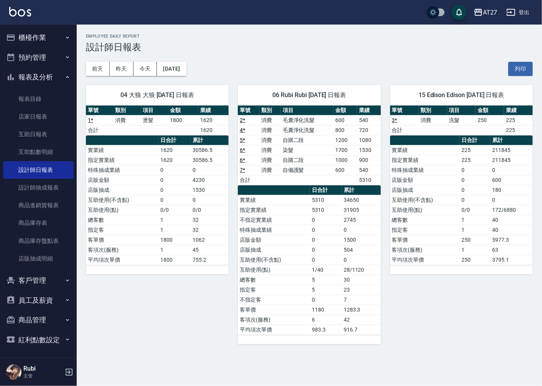
drag, startPoint x: 335, startPoint y: 263, endPoint x: 349, endPoint y: 289, distance: 29.5
click at [350, 290] on td "23" at bounding box center [361, 290] width 39 height 10
drag, startPoint x: 345, startPoint y: 279, endPoint x: 330, endPoint y: 250, distance: 32.4
click at [330, 250] on tbody "實業績 5310 34650 指定實業績 5310 31905 不指定實業績 0 2745 特殊抽成業績 0 0 店販金額 0 1500 店販抽成 0 504…" at bounding box center [309, 265] width 143 height 140
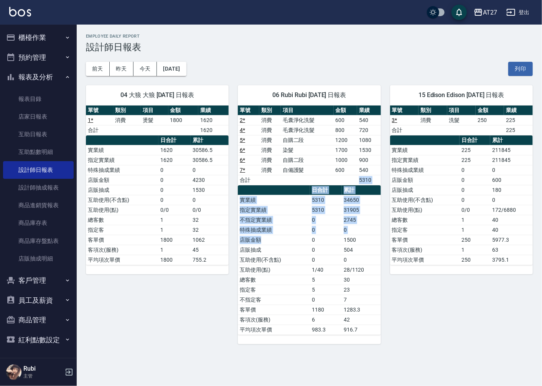
drag, startPoint x: 330, startPoint y: 250, endPoint x: 313, endPoint y: 254, distance: 18.1
click at [313, 254] on div "單號 類別 項目 金額 業績 2 * 消費 毛囊淨化洗髮 600 540 4 * 消費 毛囊淨化洗髮 800 720 5 * 消費 自購二段 1200 108…" at bounding box center [309, 219] width 143 height 229
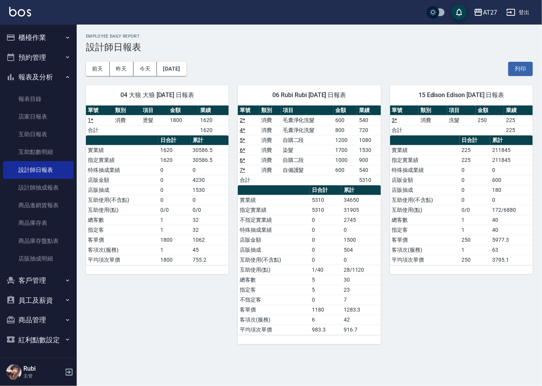
drag, startPoint x: 313, startPoint y: 254, endPoint x: 314, endPoint y: 270, distance: 16.2
click at [314, 270] on td "1/40" at bounding box center [326, 270] width 32 height 10
drag, startPoint x: 307, startPoint y: 208, endPoint x: 303, endPoint y: 190, distance: 19.2
click at [303, 190] on table "日合計 累計 實業績 5310 34650 指定實業績 5310 31905 不指定實業績 0 2745 特殊抽成業績 0 0 店販金額 0 1500 店販抽…" at bounding box center [309, 260] width 143 height 150
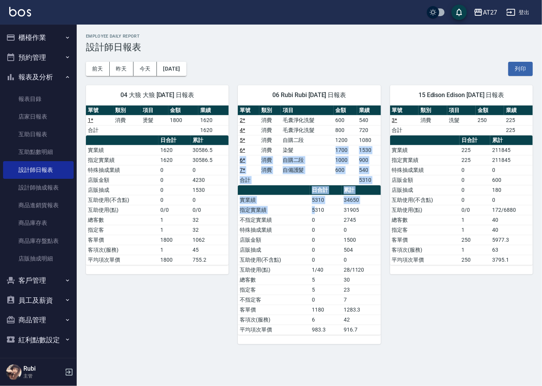
drag, startPoint x: 303, startPoint y: 190, endPoint x: 317, endPoint y: 222, distance: 34.9
click at [317, 222] on div "單號 類別 項目 金額 業績 2 * 消費 毛囊淨化洗髮 600 540 4 * 消費 毛囊淨化洗髮 800 720 5 * 消費 自購二段 1200 108…" at bounding box center [309, 219] width 143 height 229
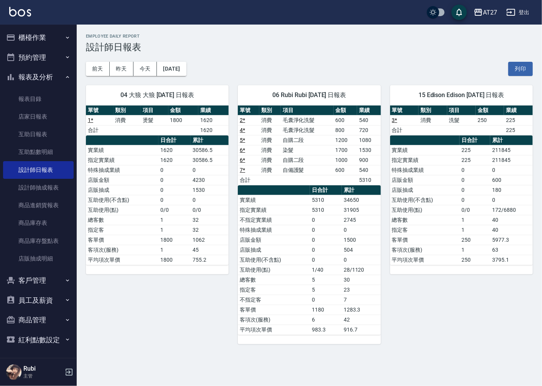
drag, startPoint x: 317, startPoint y: 222, endPoint x: 312, endPoint y: 262, distance: 40.6
click at [312, 263] on td "0" at bounding box center [326, 260] width 32 height 10
drag, startPoint x: 311, startPoint y: 262, endPoint x: 306, endPoint y: 242, distance: 20.9
click at [306, 242] on tbody "實業績 5310 34650 指定實業績 5310 31905 不指定實業績 0 2745 特殊抽成業績 0 0 店販金額 0 1500 店販抽成 0 504…" at bounding box center [309, 265] width 143 height 140
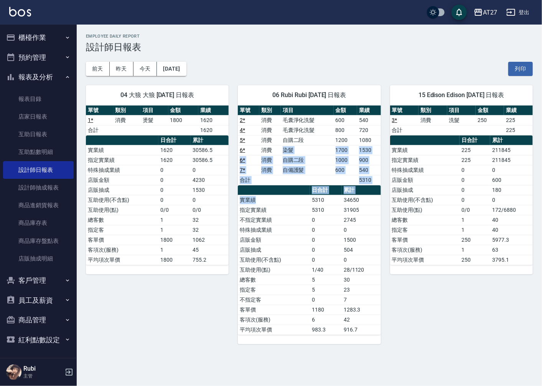
drag, startPoint x: 306, startPoint y: 242, endPoint x: 311, endPoint y: 208, distance: 33.7
click at [311, 208] on div "單號 類別 項目 金額 業績 2 * 消費 毛囊淨化洗髮 600 540 4 * 消費 毛囊淨化洗髮 800 720 5 * 消費 自購二段 1200 108…" at bounding box center [309, 219] width 143 height 229
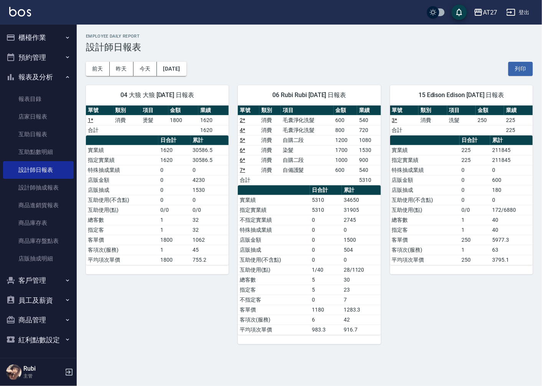
drag, startPoint x: 311, startPoint y: 208, endPoint x: 323, endPoint y: 242, distance: 36.2
click at [323, 242] on td "0" at bounding box center [326, 240] width 32 height 10
drag, startPoint x: 323, startPoint y: 242, endPoint x: 316, endPoint y: 225, distance: 18.5
click at [316, 225] on tbody "實業績 5310 34650 指定實業績 5310 31905 不指定實業績 0 2745 特殊抽成業績 0 0 店販金額 0 1500 店販抽成 0 504…" at bounding box center [309, 265] width 143 height 140
drag, startPoint x: 316, startPoint y: 225, endPoint x: 321, endPoint y: 238, distance: 13.5
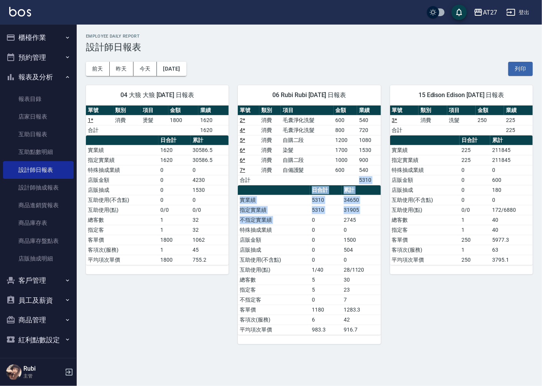
click at [321, 238] on div "單號 類別 項目 金額 業績 2 * 消費 毛囊淨化洗髮 600 540 4 * 消費 毛囊淨化洗髮 800 720 5 * 消費 自購二段 1200 108…" at bounding box center [309, 219] width 143 height 229
drag, startPoint x: 321, startPoint y: 238, endPoint x: 327, endPoint y: 252, distance: 15.1
click at [327, 252] on td "0" at bounding box center [326, 250] width 32 height 10
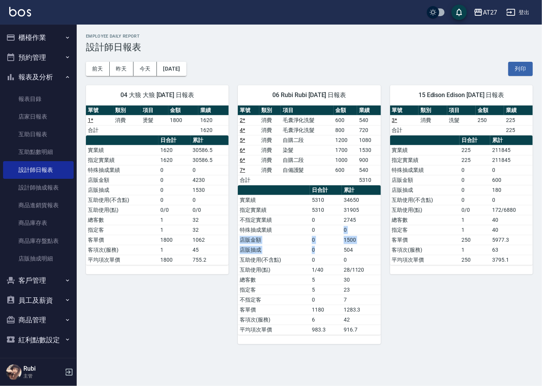
drag, startPoint x: 329, startPoint y: 236, endPoint x: 328, endPoint y: 230, distance: 6.2
click at [328, 230] on tbody "實業績 5310 34650 指定實業績 5310 31905 不指定實業績 0 2745 特殊抽成業績 0 0 店販金額 0 1500 店販抽成 0 504…" at bounding box center [309, 265] width 143 height 140
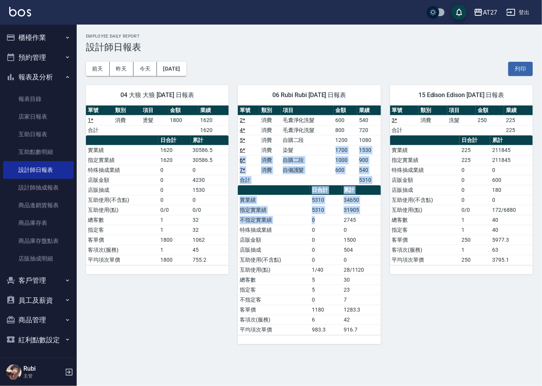
drag, startPoint x: 328, startPoint y: 230, endPoint x: 317, endPoint y: 227, distance: 11.3
click at [317, 227] on div "單號 類別 項目 金額 業績 2 * 消費 毛囊淨化洗髮 600 540 4 * 消費 毛囊淨化洗髮 800 720 5 * 消費 自購二段 1200 108…" at bounding box center [309, 219] width 143 height 229
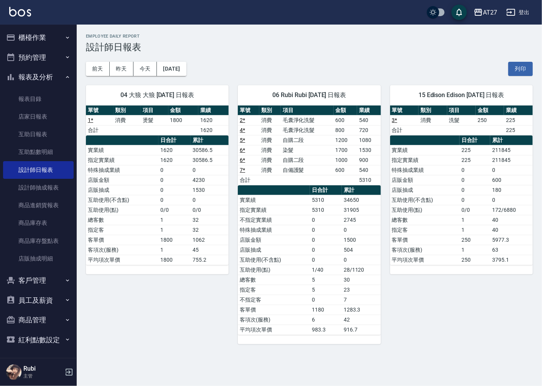
drag, startPoint x: 317, startPoint y: 227, endPoint x: 318, endPoint y: 241, distance: 13.9
click at [318, 241] on td "0" at bounding box center [326, 240] width 32 height 10
drag, startPoint x: 300, startPoint y: 191, endPoint x: 315, endPoint y: 234, distance: 46.0
click at [315, 234] on table "日合計 累計 實業績 5310 34650 指定實業績 5310 31905 不指定實業績 0 2745 特殊抽成業績 0 0 店販金額 0 1500 店販抽…" at bounding box center [309, 260] width 143 height 150
drag, startPoint x: 315, startPoint y: 234, endPoint x: 323, endPoint y: 242, distance: 11.1
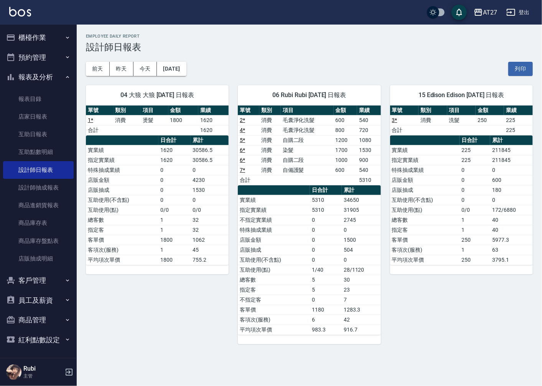
click at [322, 242] on td "0" at bounding box center [326, 240] width 32 height 10
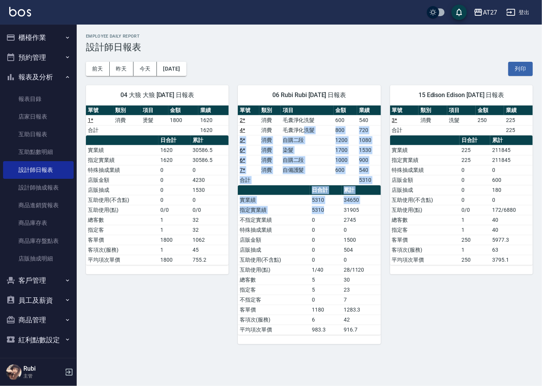
drag, startPoint x: 303, startPoint y: 135, endPoint x: 321, endPoint y: 215, distance: 82.0
click at [321, 215] on div "單號 類別 項目 金額 業績 2 * 消費 毛囊淨化洗髮 600 540 4 * 消費 毛囊淨化洗髮 800 720 5 * 消費 自購二段 1200 108…" at bounding box center [309, 219] width 143 height 229
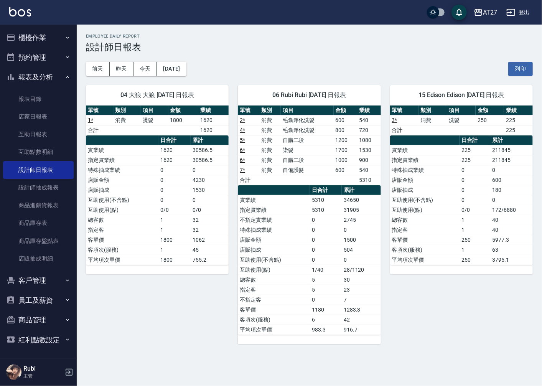
click at [308, 252] on td "店販抽成" at bounding box center [274, 250] width 72 height 10
click at [56, 41] on button "櫃檯作業" at bounding box center [38, 38] width 71 height 20
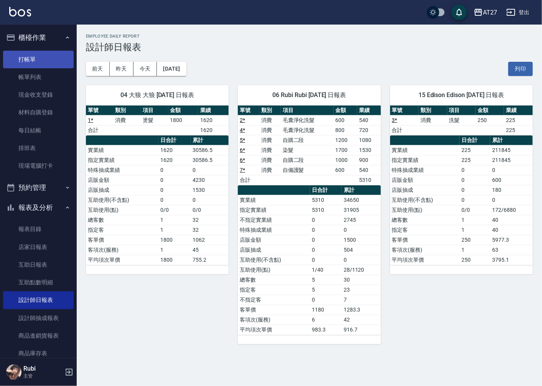
click at [58, 55] on link "打帳單" at bounding box center [38, 60] width 71 height 18
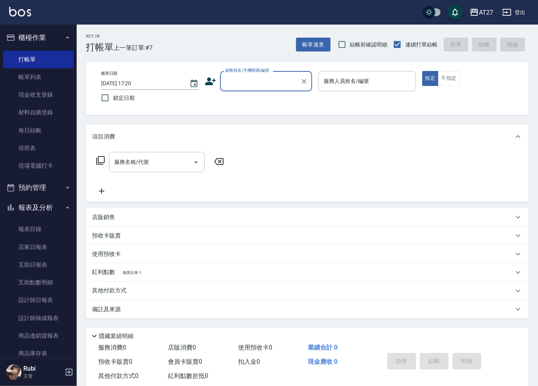
click at [270, 81] on input "顧客姓名/手機號碼/編號" at bounding box center [261, 80] width 74 height 13
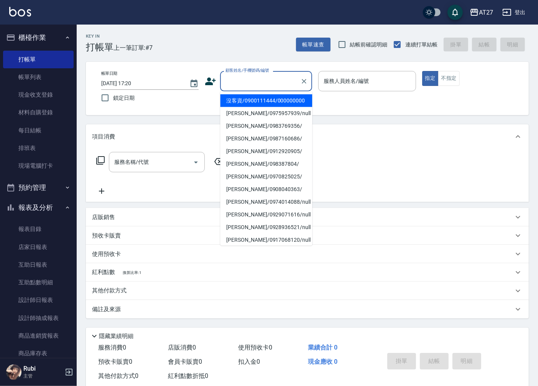
click at [293, 107] on li "沒客資/0900111444/000000000" at bounding box center [266, 100] width 92 height 13
type input "沒客資/0900111444/000000000"
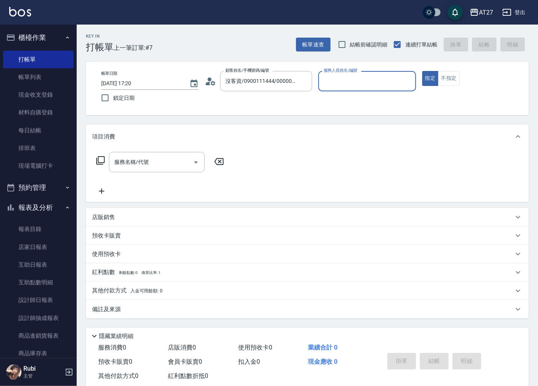
click at [360, 84] on input "服務人員姓名/編號" at bounding box center [367, 80] width 91 height 13
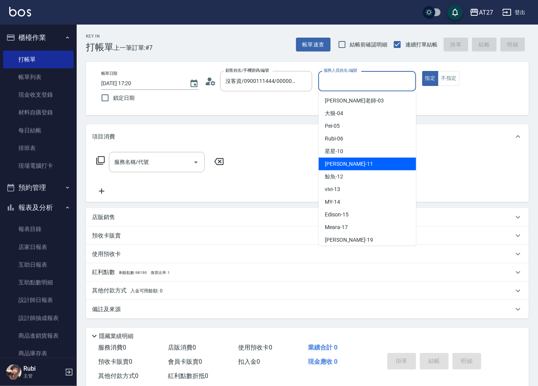
click at [346, 164] on div "Lena -11" at bounding box center [367, 164] width 97 height 13
type input "Lena-11"
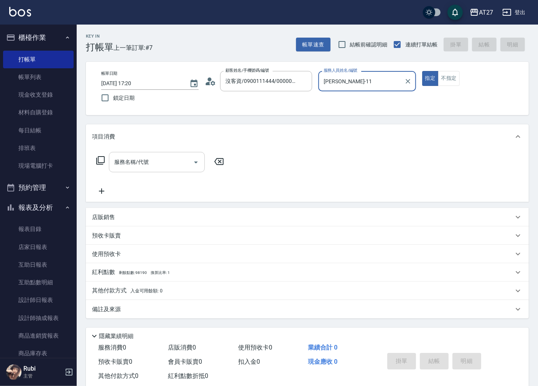
click at [171, 157] on input "服務名稱/代號" at bounding box center [150, 161] width 77 height 13
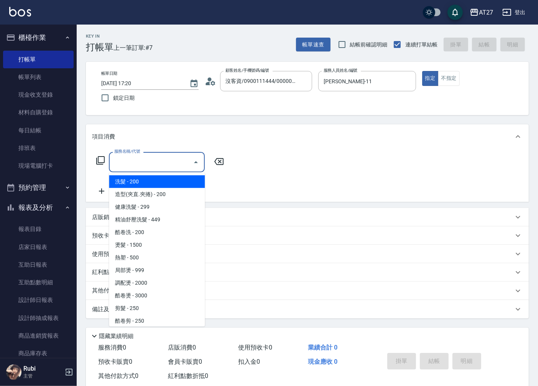
click at [155, 183] on span "洗髮 - 200" at bounding box center [157, 181] width 96 height 13
type input "洗髮(201)"
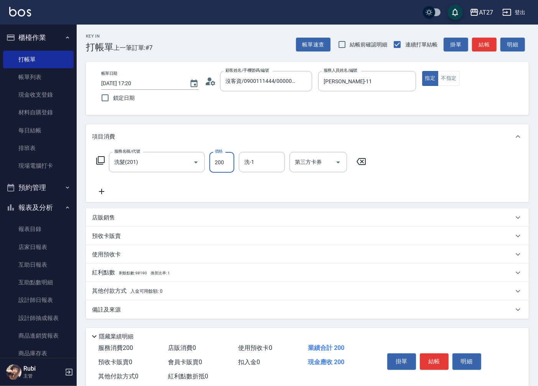
click at [229, 160] on input "200" at bounding box center [221, 162] width 25 height 21
type input "0"
type input "250"
type input "20"
type input "250"
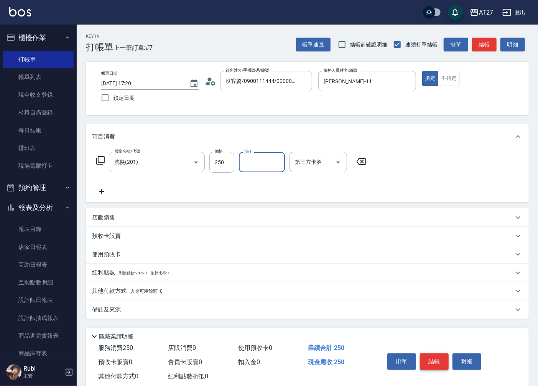
click at [430, 367] on button "結帳" at bounding box center [434, 361] width 29 height 16
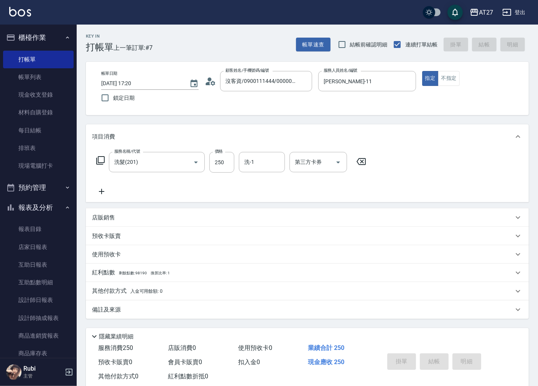
type input "0"
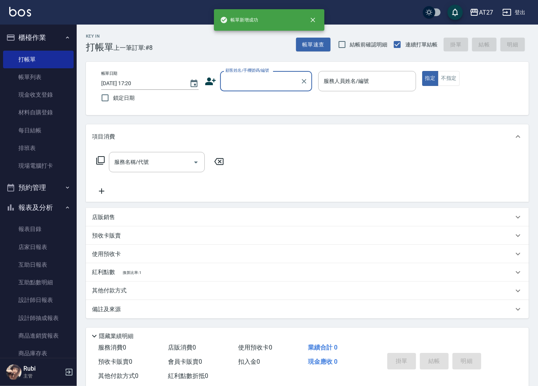
click at [272, 86] on input "顧客姓名/手機號碼/編號" at bounding box center [261, 80] width 74 height 13
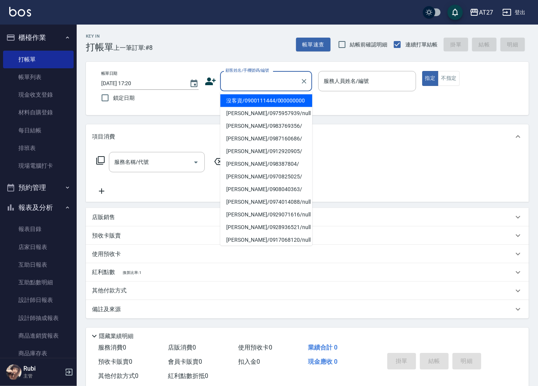
drag, startPoint x: 264, startPoint y: 106, endPoint x: 328, endPoint y: 81, distance: 69.3
click at [263, 106] on li "沒客資/0900111444/000000000" at bounding box center [266, 100] width 92 height 13
type input "沒客資/0900111444/000000000"
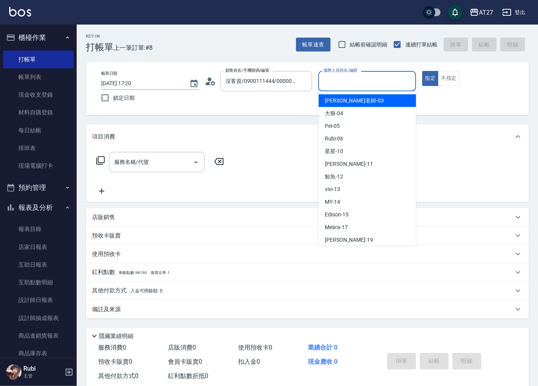
click at [329, 81] on input "服務人員姓名/編號" at bounding box center [367, 80] width 91 height 13
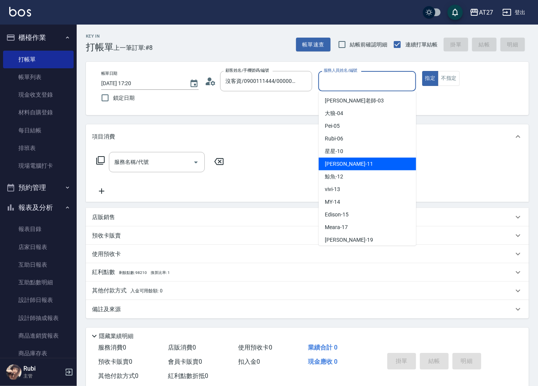
click at [353, 166] on div "Lena -11" at bounding box center [367, 164] width 97 height 13
type input "Lena-11"
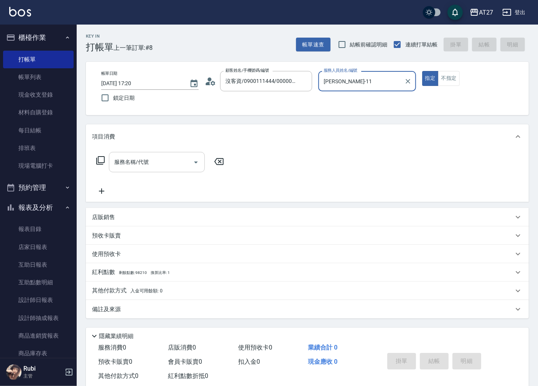
click at [160, 166] on input "服務名稱/代號" at bounding box center [150, 161] width 77 height 13
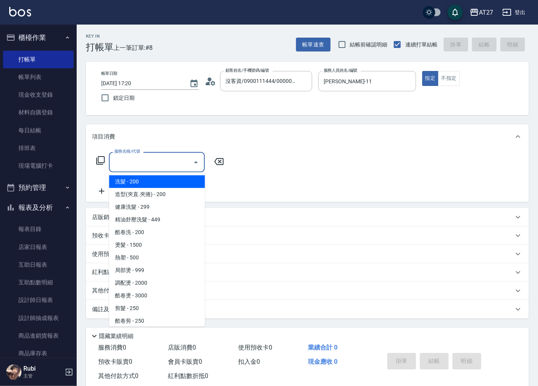
click at [155, 182] on span "洗髮 - 200" at bounding box center [157, 181] width 96 height 13
type input "洗髮(201)"
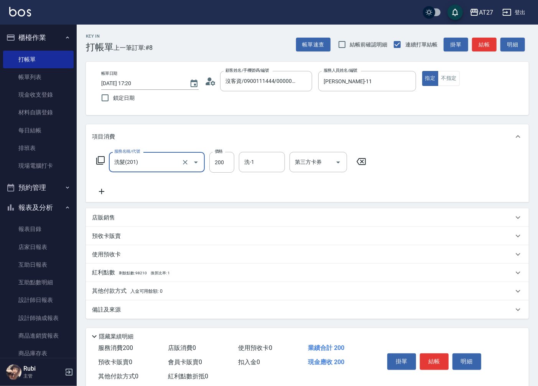
click at [105, 190] on icon at bounding box center [101, 191] width 19 height 9
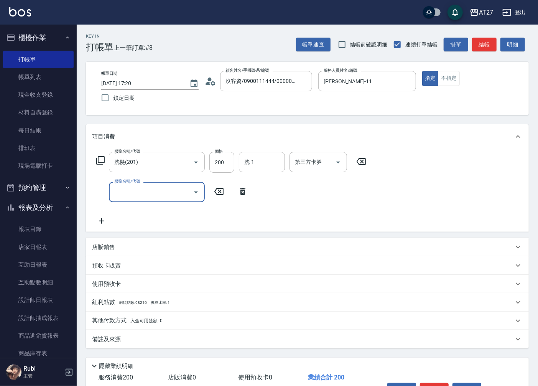
click at [131, 185] on input "服務名稱/代號" at bounding box center [150, 191] width 77 height 13
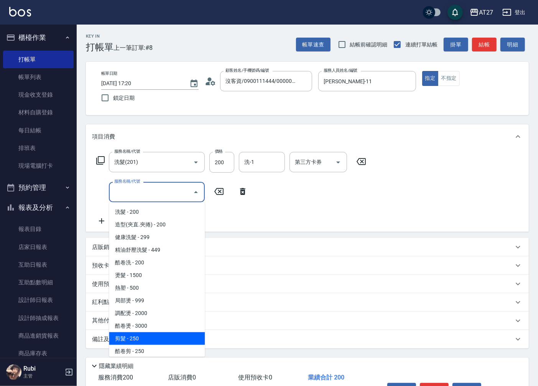
click at [150, 332] on span "剪髮 - 250" at bounding box center [157, 338] width 96 height 13
type input "40"
type input "剪髮(401)"
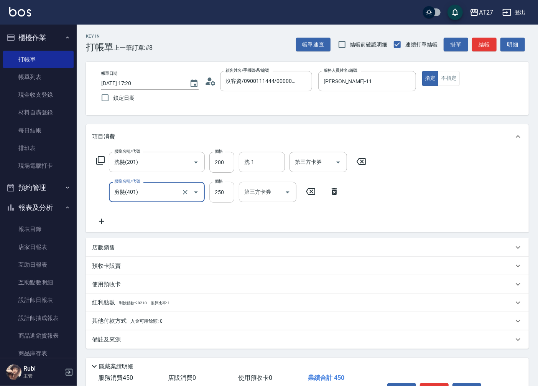
click at [223, 199] on input "250" at bounding box center [221, 192] width 25 height 21
type input "3"
type input "20"
type input "300"
type input "50"
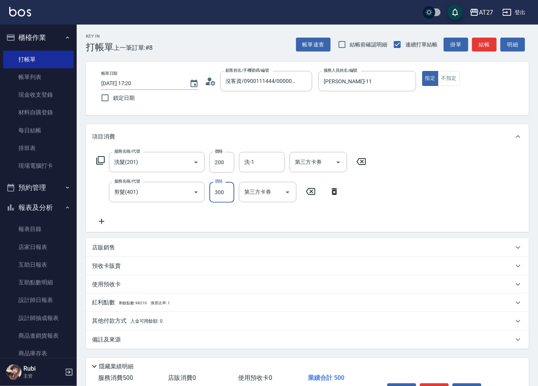
type input "300"
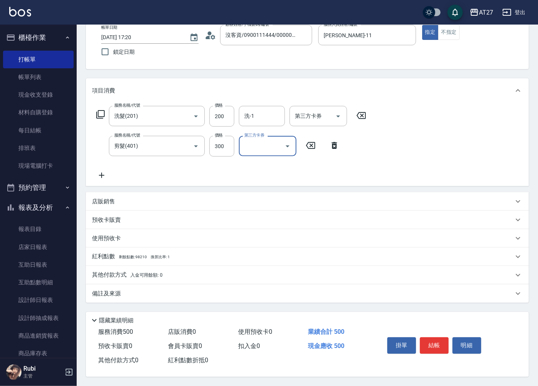
scroll to position [48, 0]
click at [435, 339] on button "結帳" at bounding box center [434, 345] width 29 height 16
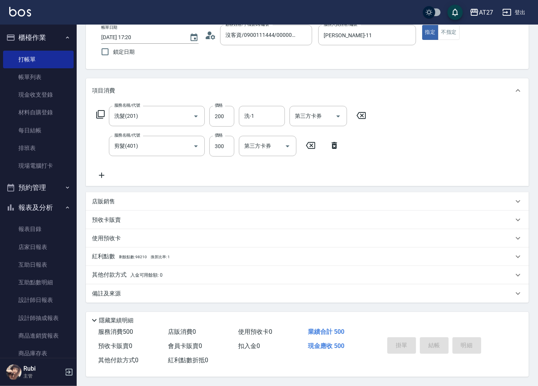
type input "0"
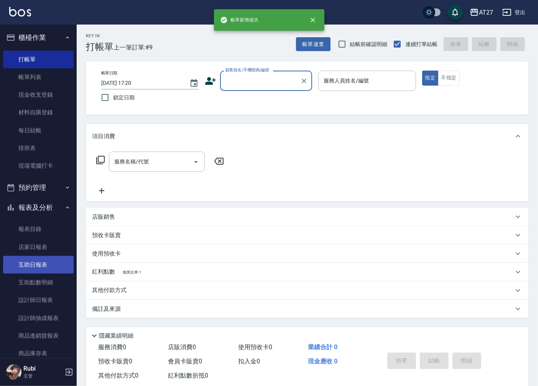
scroll to position [0, 0]
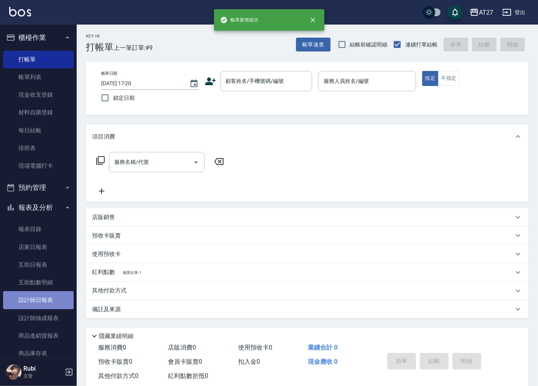
click at [54, 301] on link "設計師日報表" at bounding box center [38, 300] width 71 height 18
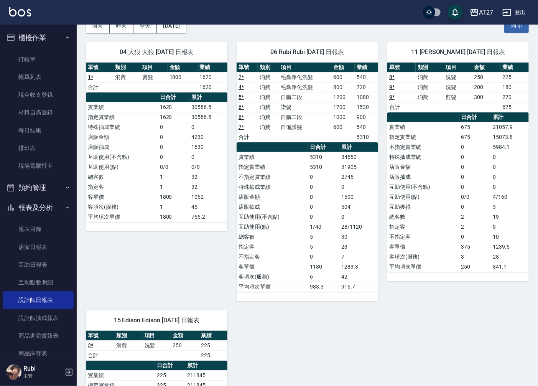
scroll to position [39, 0]
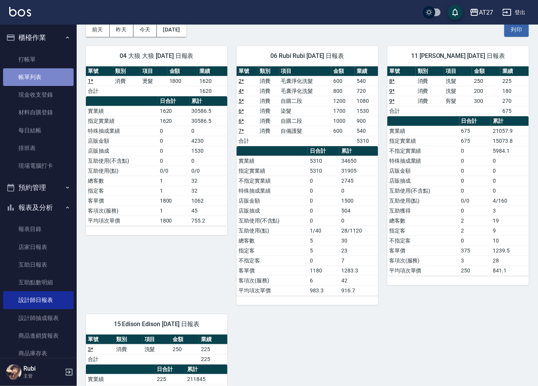
click at [59, 78] on link "帳單列表" at bounding box center [38, 77] width 71 height 18
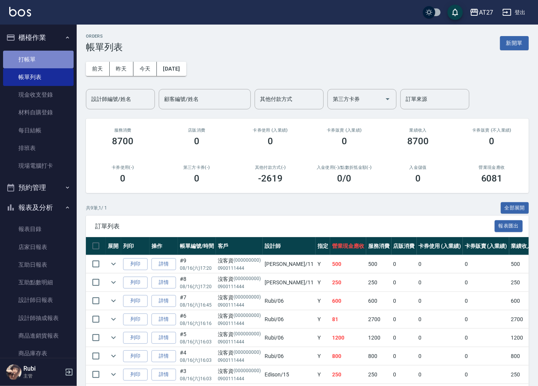
click at [44, 58] on link "打帳單" at bounding box center [38, 60] width 71 height 18
